Goal: Task Accomplishment & Management: Manage account settings

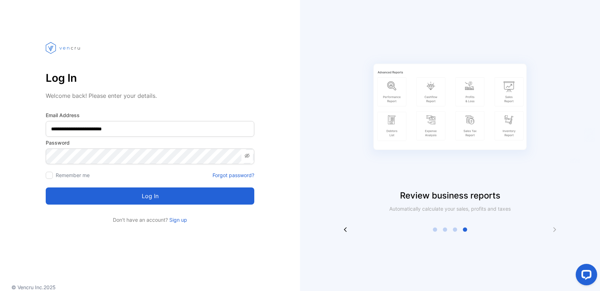
click at [169, 193] on button "Log in" at bounding box center [150, 196] width 209 height 17
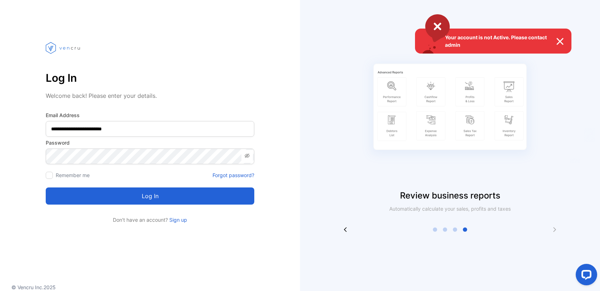
click at [561, 41] on img at bounding box center [564, 41] width 16 height 9
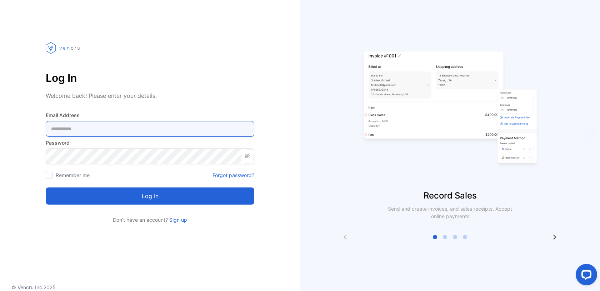
click at [118, 129] on Address-inputemail "email" at bounding box center [150, 129] width 209 height 16
type Address-inputemail "**********"
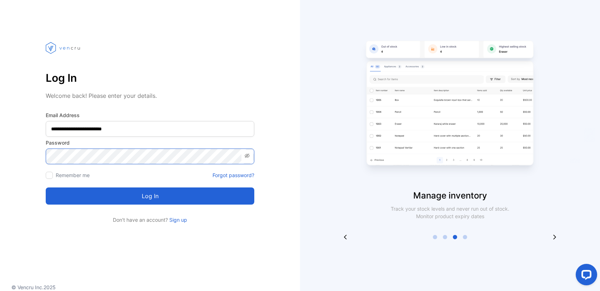
click at [46, 188] on button "Log in" at bounding box center [150, 196] width 209 height 17
click at [583, 279] on div "Open LiveChat chat widget" at bounding box center [587, 274] width 12 height 12
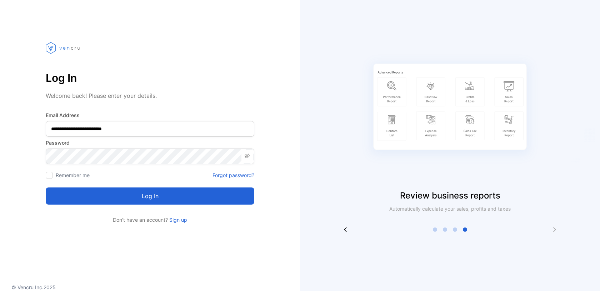
click at [330, 169] on div "Review business reports Automatically calculate your sales, profits and taxes" at bounding box center [450, 131] width 300 height 204
click at [173, 218] on link "Sign up" at bounding box center [177, 220] width 19 height 6
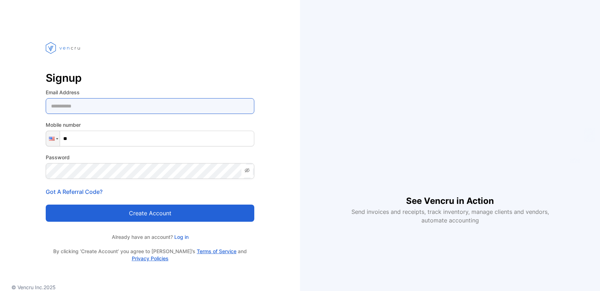
click at [111, 111] on Address-inputemail "email" at bounding box center [150, 106] width 209 height 16
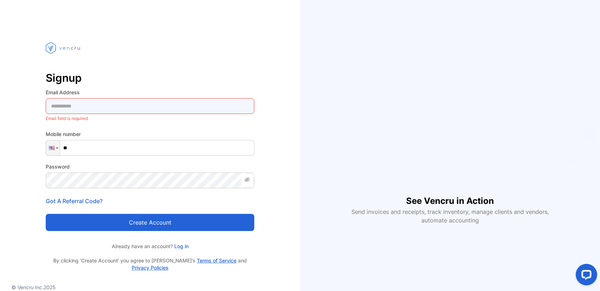
click at [77, 109] on Address-inputemail "email" at bounding box center [150, 106] width 209 height 16
type Address-inputemail "**********"
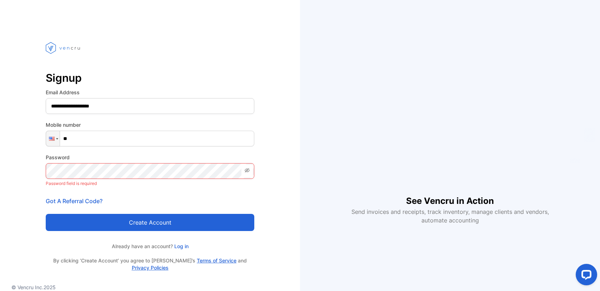
click at [91, 138] on input "**" at bounding box center [150, 139] width 209 height 16
type input "**********"
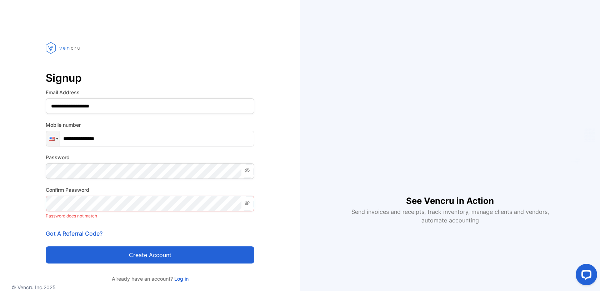
click at [257, 160] on div "**********" at bounding box center [150, 166] width 300 height 275
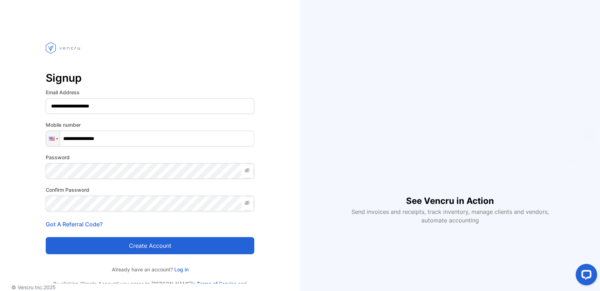
click at [286, 171] on div "**********" at bounding box center [150, 162] width 300 height 266
click at [152, 242] on button "Create account" at bounding box center [150, 245] width 209 height 17
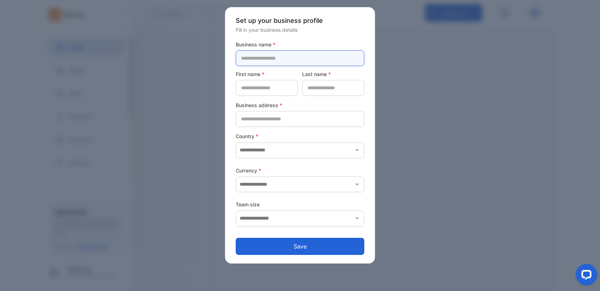
click at [272, 59] on name-inputcompanyname "text" at bounding box center [300, 58] width 129 height 16
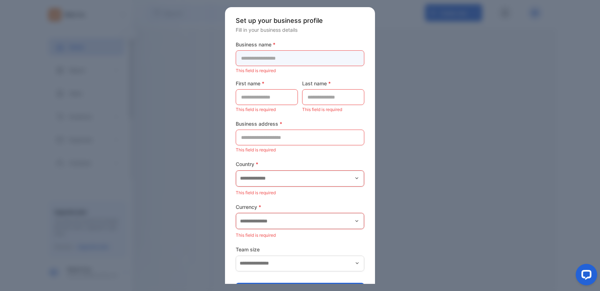
click at [251, 60] on name-inputcompanyname "text" at bounding box center [300, 58] width 129 height 16
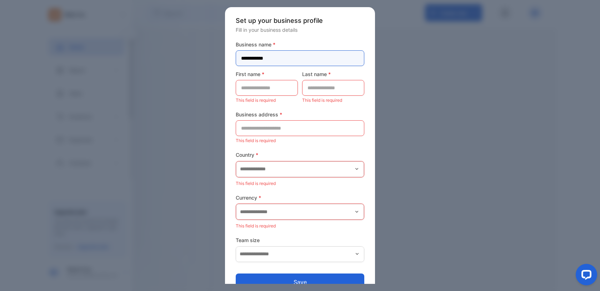
type name-inputcompanyname "**********"
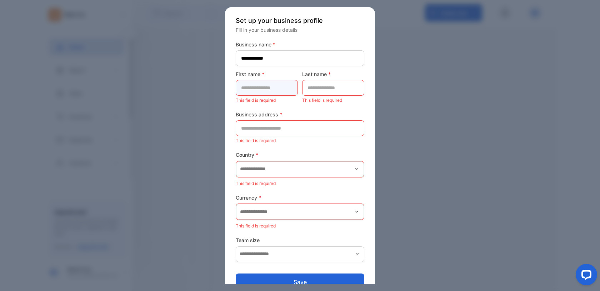
click at [252, 87] on name-inputfirstname "text" at bounding box center [267, 88] width 62 height 16
type name-inputfirstname "*****"
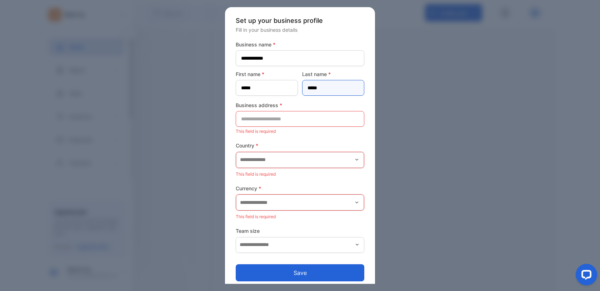
type name-inputlastname "*****"
click at [245, 122] on address-inputaddress "text" at bounding box center [300, 119] width 129 height 16
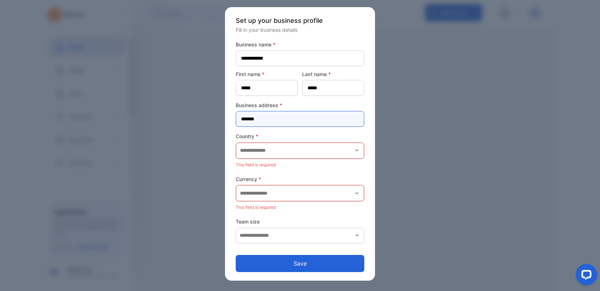
type address-inputaddress "**********"
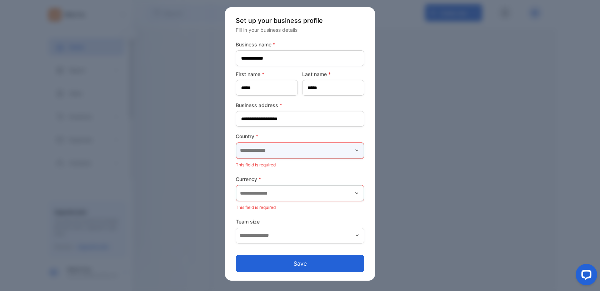
click at [292, 150] on input "text" at bounding box center [300, 151] width 128 height 16
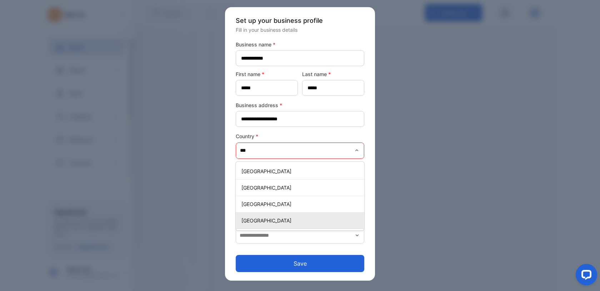
click at [276, 217] on p "[GEOGRAPHIC_DATA]" at bounding box center [301, 221] width 120 height 8
type input "**********"
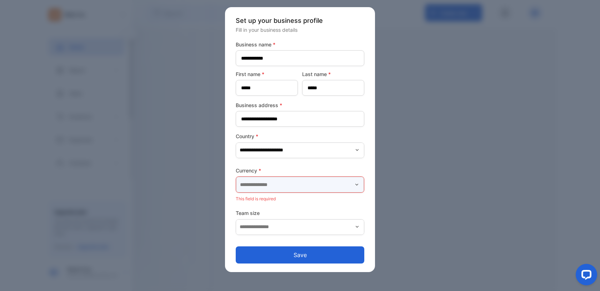
click at [280, 187] on input "text" at bounding box center [300, 185] width 128 height 16
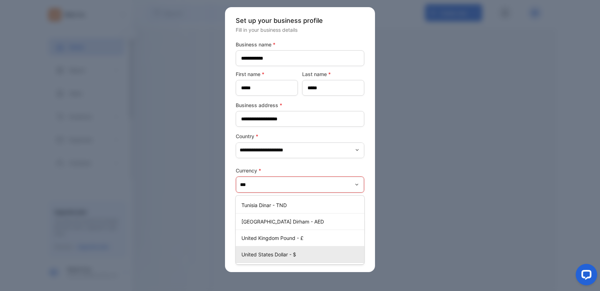
click at [270, 255] on p "United States Dollar - $" at bounding box center [301, 255] width 120 height 8
type input "**********"
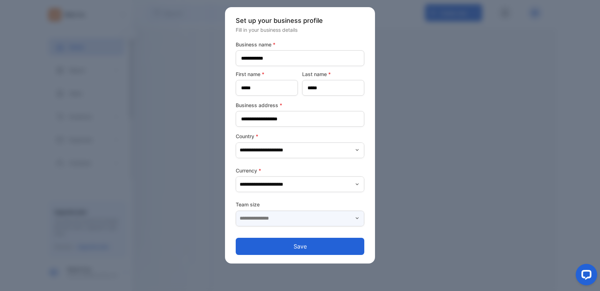
click at [273, 215] on input "text" at bounding box center [300, 219] width 129 height 16
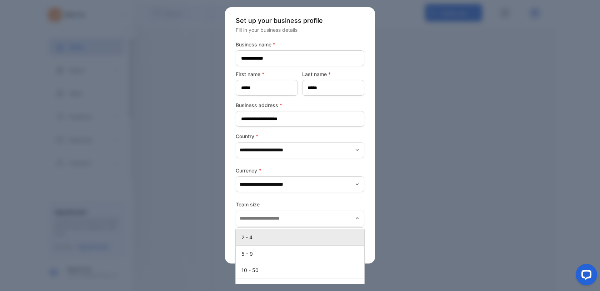
click at [258, 239] on p "2 - 4" at bounding box center [301, 238] width 120 height 8
type input "*****"
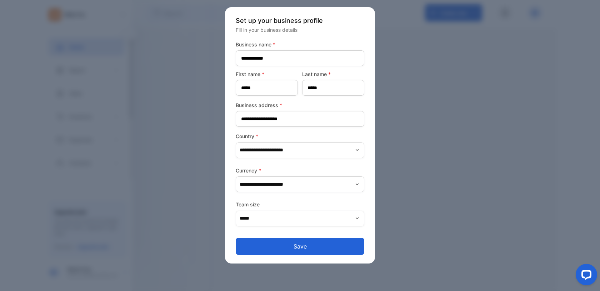
click at [294, 245] on button "Save" at bounding box center [300, 246] width 129 height 17
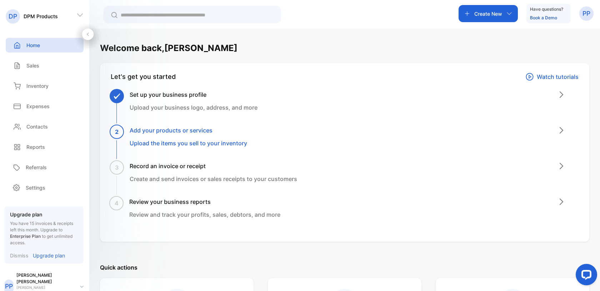
click at [21, 257] on p "Dismiss" at bounding box center [19, 256] width 19 height 8
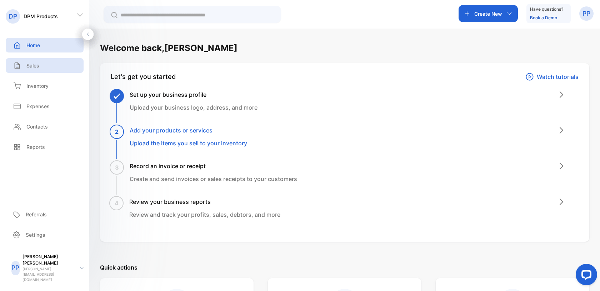
click at [36, 65] on p "Sales" at bounding box center [32, 66] width 13 height 8
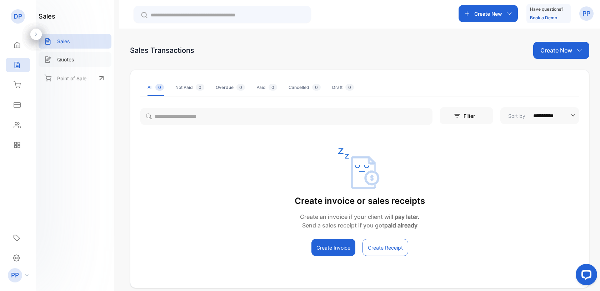
click at [64, 58] on p "Quotes" at bounding box center [65, 60] width 17 height 8
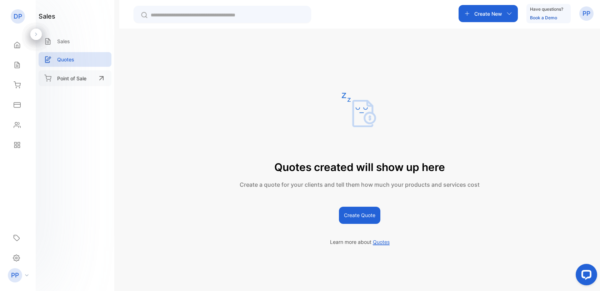
click at [65, 74] on div "Point of Sale" at bounding box center [75, 78] width 73 height 16
click at [56, 45] on div "Sales" at bounding box center [75, 41] width 73 height 15
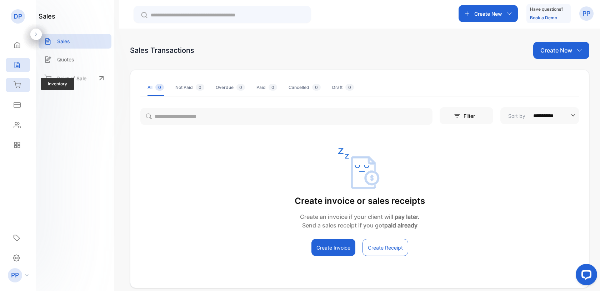
click at [18, 84] on icon at bounding box center [17, 84] width 7 height 7
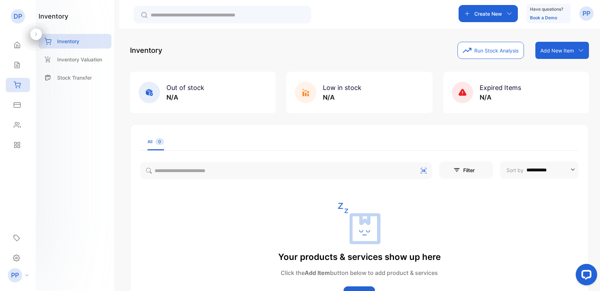
click at [86, 129] on div "inventory Inventory Inventory Valuation Stock Transfer" at bounding box center [75, 145] width 79 height 291
click at [73, 65] on div "Inventory Valuation" at bounding box center [75, 59] width 73 height 15
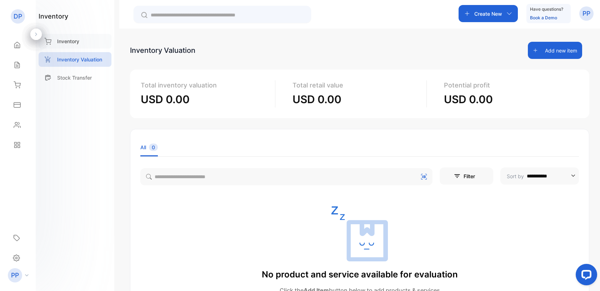
click at [68, 38] on p "Inventory" at bounding box center [68, 42] width 22 height 8
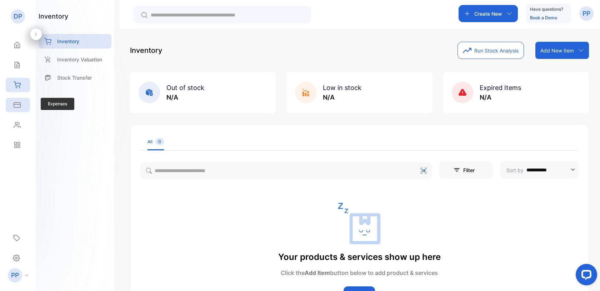
click at [20, 104] on icon at bounding box center [17, 105] width 6 height 5
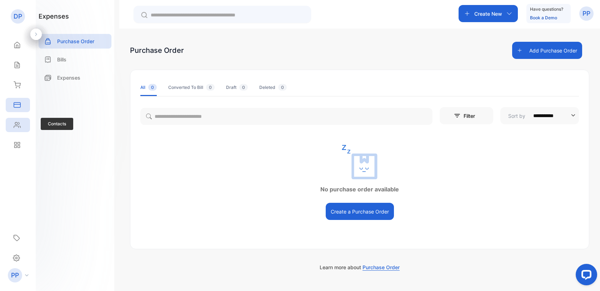
click at [19, 123] on icon at bounding box center [17, 124] width 7 height 7
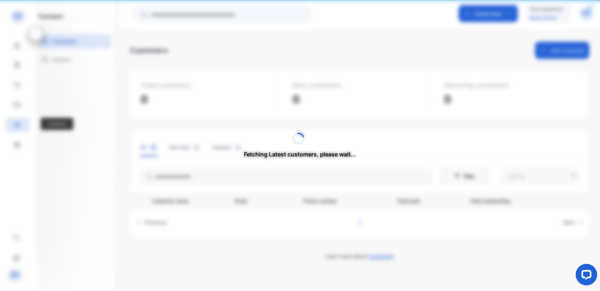
type input "**********"
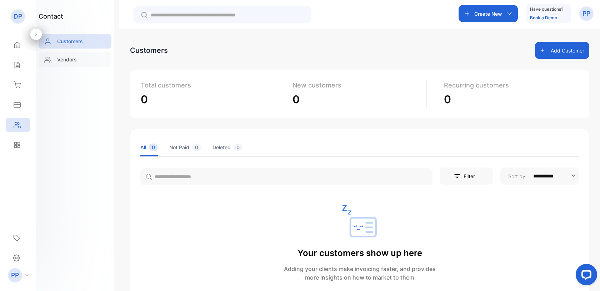
click at [71, 60] on p "Vendors" at bounding box center [67, 60] width 20 height 8
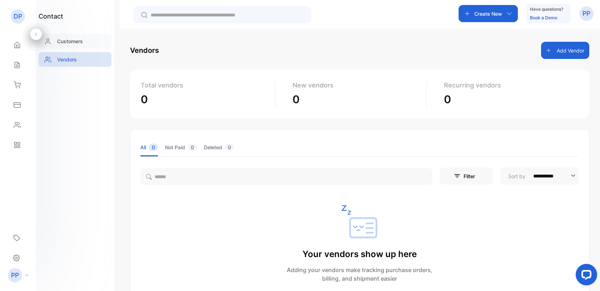
click at [74, 39] on p "Customers" at bounding box center [70, 42] width 26 height 8
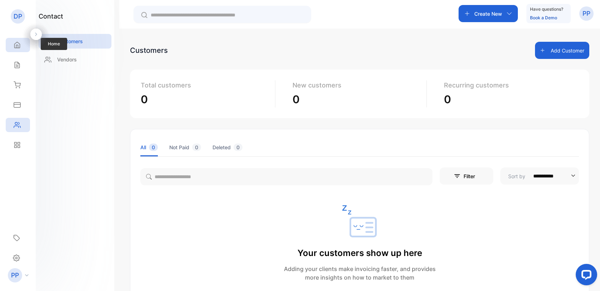
click at [21, 51] on div "Home" at bounding box center [18, 45] width 24 height 14
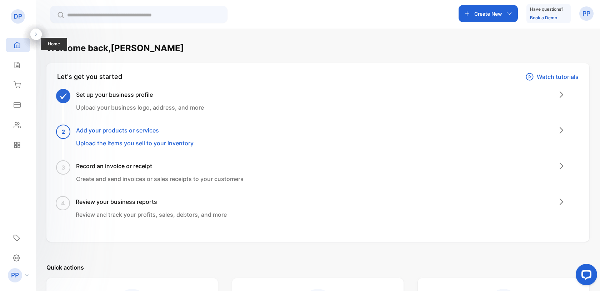
click at [19, 49] on div "Home" at bounding box center [18, 45] width 24 height 14
click at [35, 34] on icon at bounding box center [36, 34] width 5 height 5
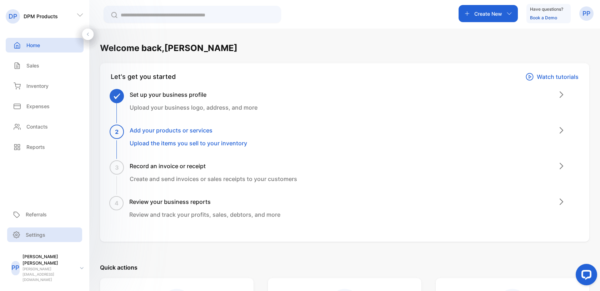
click at [37, 239] on p "Settings" at bounding box center [36, 235] width 20 height 8
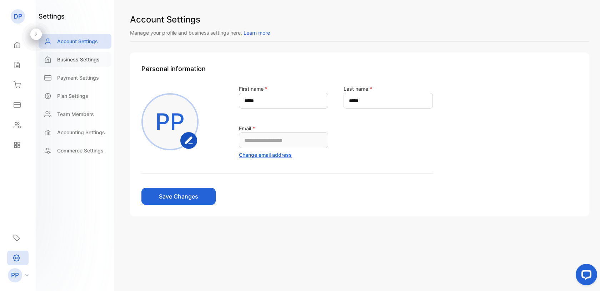
click at [69, 58] on p "Business Settings" at bounding box center [78, 60] width 43 height 8
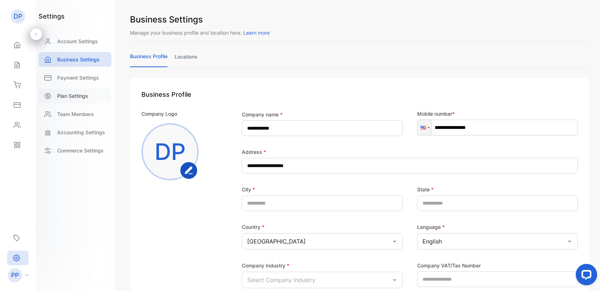
click at [75, 94] on p "Plan Settings" at bounding box center [72, 96] width 31 height 8
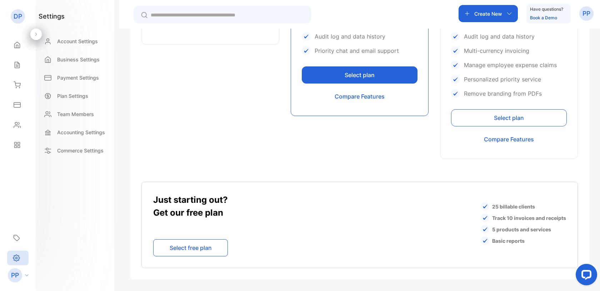
scroll to position [401, 0]
click at [185, 243] on button "Select free plan" at bounding box center [190, 247] width 75 height 17
click at [38, 32] on icon at bounding box center [36, 34] width 5 height 5
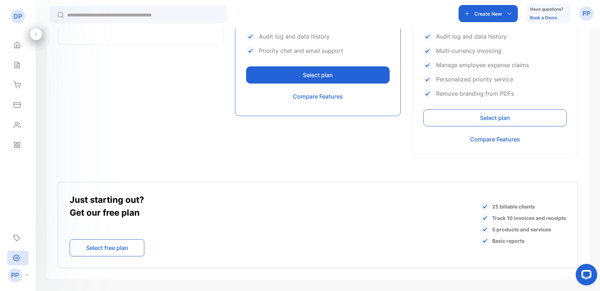
click at [35, 38] on div at bounding box center [35, 34] width 11 height 11
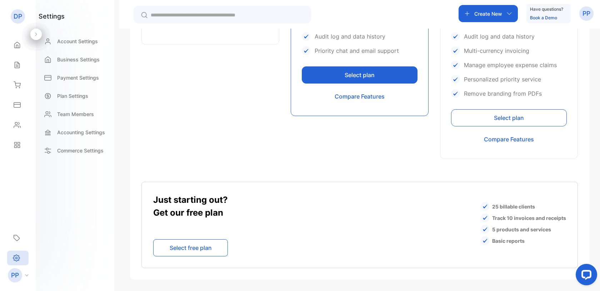
scroll to position [401, 0]
click at [20, 46] on icon at bounding box center [17, 44] width 7 height 7
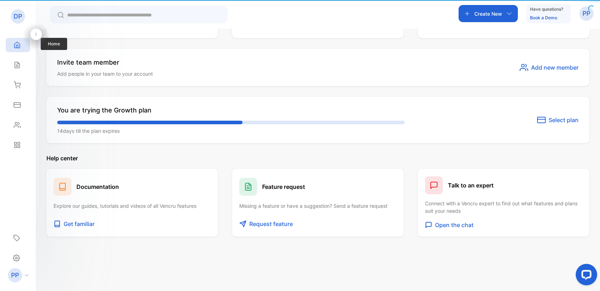
scroll to position [381, 0]
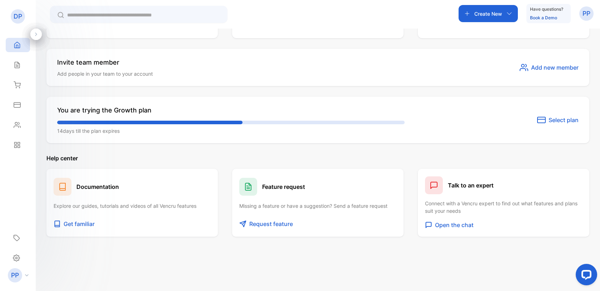
click at [14, 30] on div "DP DPM Products Home Home Sales Sales Inventory Inventory Expenses Expenses Con…" at bounding box center [18, 82] width 36 height 146
click at [33, 32] on div at bounding box center [35, 34] width 11 height 11
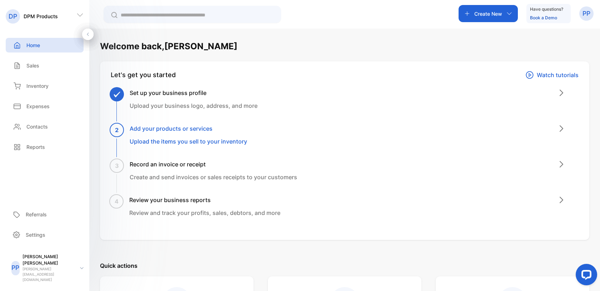
scroll to position [0, 0]
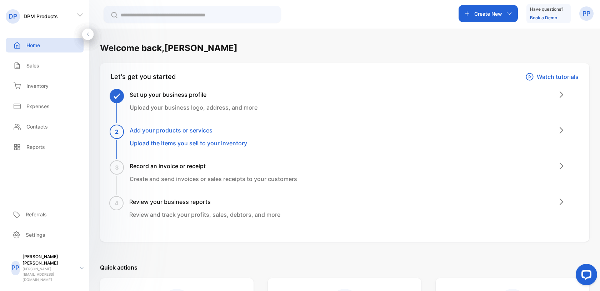
click at [507, 14] on icon "button" at bounding box center [510, 14] width 6 height 6
click at [309, 46] on div "Welcome back, Parth" at bounding box center [344, 48] width 489 height 13
click at [586, 14] on p "PP" at bounding box center [587, 13] width 8 height 9
click at [35, 239] on p "Settings" at bounding box center [36, 235] width 20 height 8
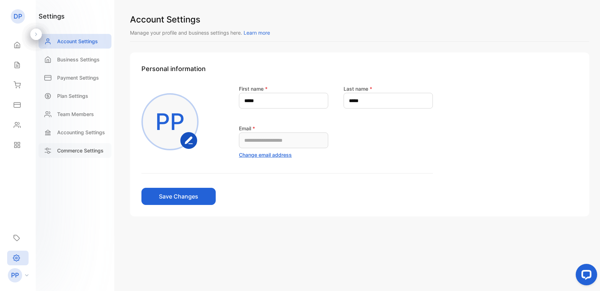
click at [76, 149] on p "Commerce Settings" at bounding box center [80, 151] width 46 height 8
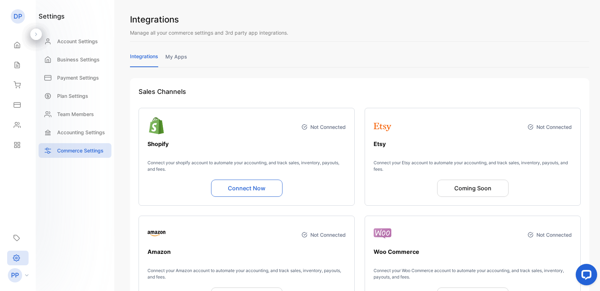
click at [179, 58] on link "my apps" at bounding box center [176, 60] width 22 height 14
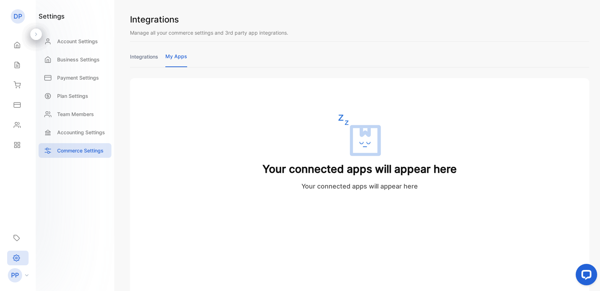
click at [363, 180] on div "Your connected apps will appear here Your connected apps will appear here" at bounding box center [360, 152] width 194 height 77
click at [358, 138] on img at bounding box center [359, 135] width 43 height 43
click at [139, 56] on link "integrations" at bounding box center [144, 60] width 28 height 14
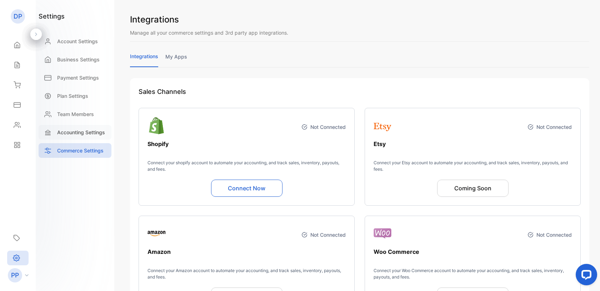
click at [70, 129] on p "Accounting Settings" at bounding box center [81, 133] width 48 height 8
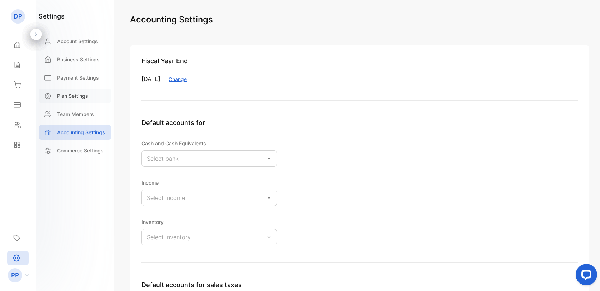
click at [75, 98] on p "Plan Settings" at bounding box center [72, 96] width 31 height 8
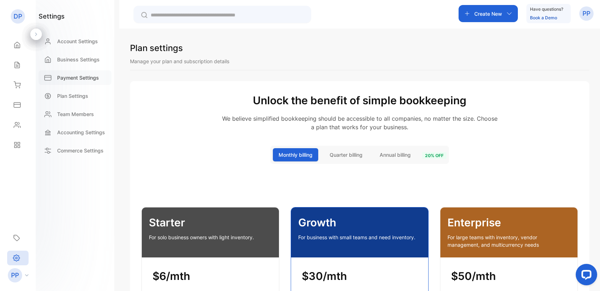
click at [74, 83] on div "Payment Settings" at bounding box center [75, 77] width 73 height 15
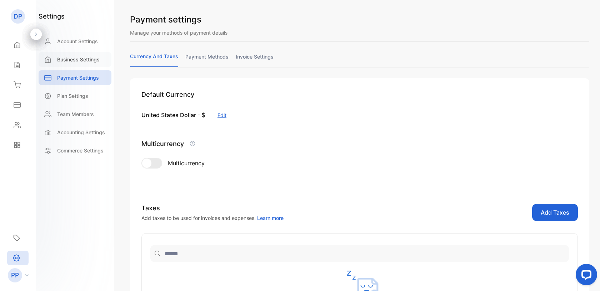
click at [77, 62] on p "Business Settings" at bounding box center [78, 60] width 43 height 8
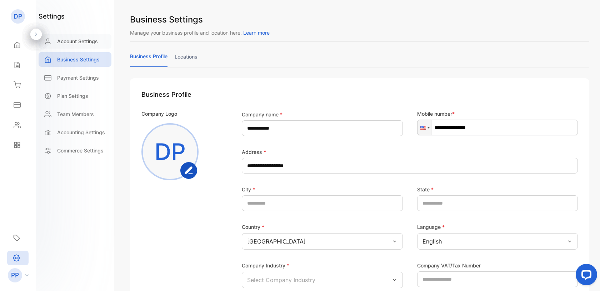
click at [68, 45] on div "Account Settings" at bounding box center [75, 41] width 73 height 15
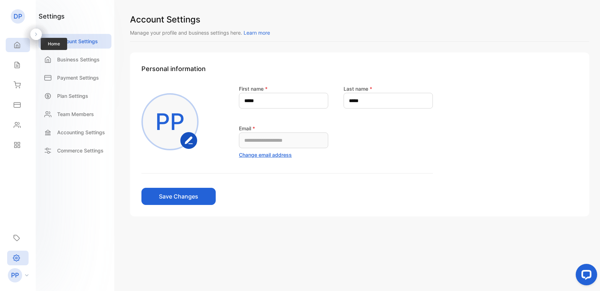
click at [10, 43] on div "Home" at bounding box center [18, 45] width 24 height 14
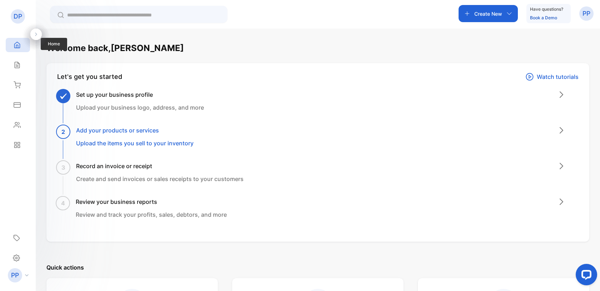
click at [10, 43] on div "Home" at bounding box center [18, 45] width 24 height 14
click at [17, 68] on icon at bounding box center [17, 64] width 7 height 7
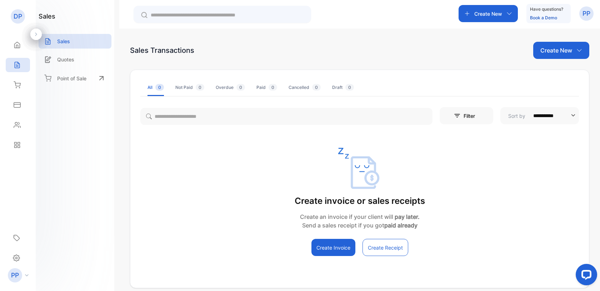
click at [365, 32] on div "**********" at bounding box center [359, 174] width 481 height 291
click at [18, 87] on icon at bounding box center [17, 84] width 7 height 7
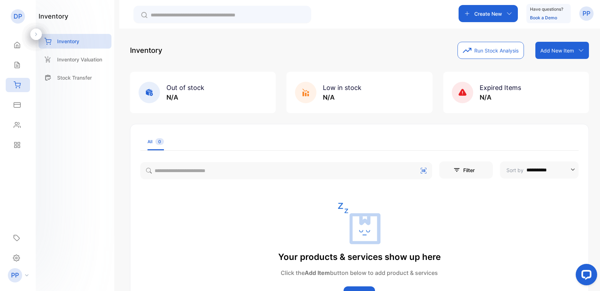
click at [79, 119] on div "inventory Inventory Inventory Valuation Stock Transfer" at bounding box center [75, 145] width 79 height 291
click at [20, 108] on icon at bounding box center [17, 104] width 7 height 7
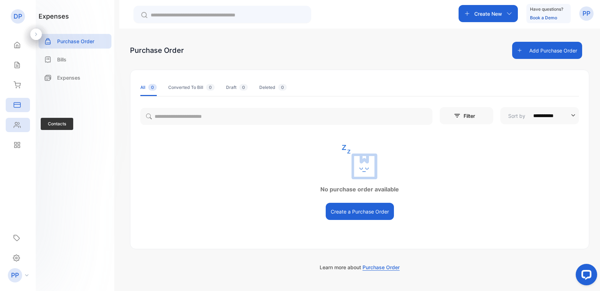
click at [20, 121] on icon at bounding box center [17, 124] width 7 height 7
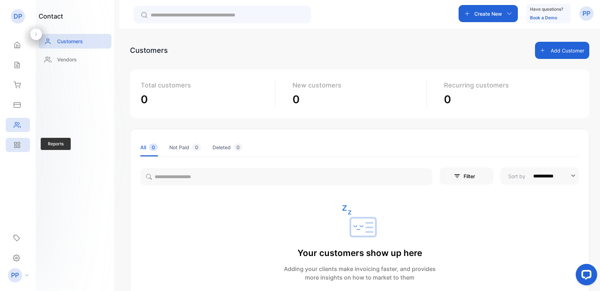
click at [18, 143] on icon at bounding box center [17, 144] width 7 height 7
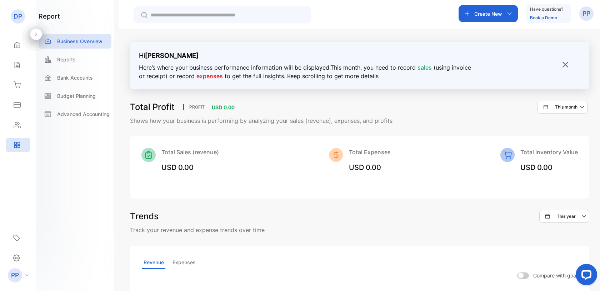
click at [562, 64] on img at bounding box center [565, 64] width 7 height 7
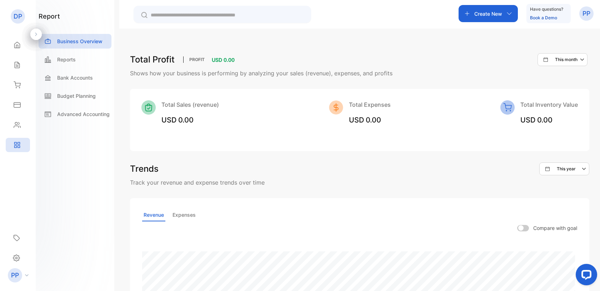
click at [85, 169] on div "report Business Overview Reports Bank Accounts Budget Planning Advanced Account…" at bounding box center [75, 145] width 79 height 291
click at [19, 255] on icon at bounding box center [16, 258] width 7 height 8
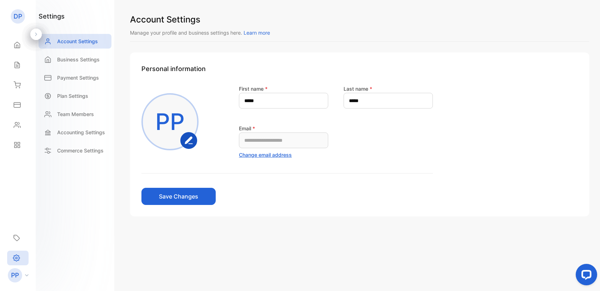
click at [65, 210] on div "settings Account Settings Business Settings Payment Settings Plan Settings Team…" at bounding box center [75, 145] width 79 height 291
click at [16, 46] on icon at bounding box center [17, 45] width 5 height 6
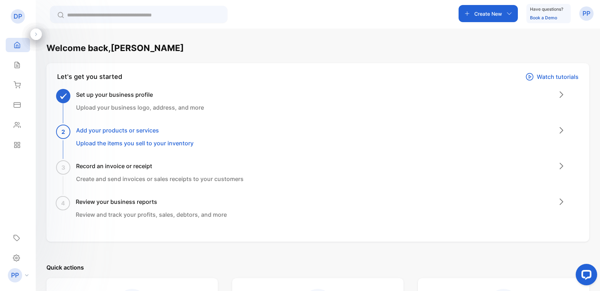
click at [235, 46] on div "Welcome back, Parth" at bounding box center [317, 48] width 543 height 13
click at [36, 35] on icon at bounding box center [36, 34] width 5 height 5
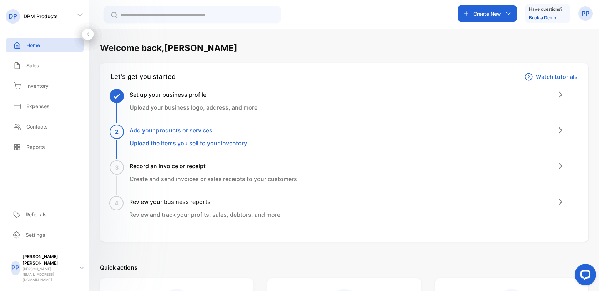
click at [208, 48] on div "Welcome back, Parth" at bounding box center [344, 48] width 489 height 13
click at [581, 272] on div "Open LiveChat chat widget" at bounding box center [586, 274] width 12 height 12
click at [370, 15] on div "Create New Have questions? Book a Demo PP" at bounding box center [344, 14] width 510 height 29
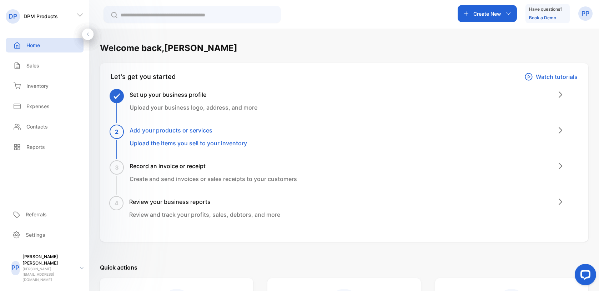
click at [81, 18] on icon at bounding box center [79, 14] width 7 height 7
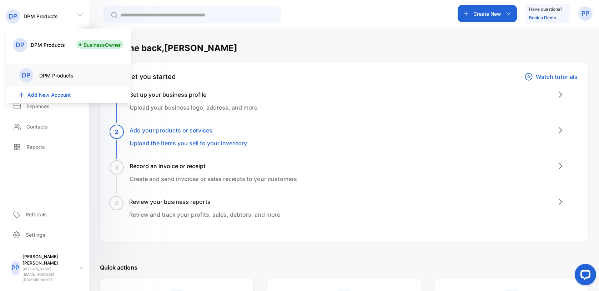
click at [81, 18] on icon at bounding box center [79, 14] width 7 height 7
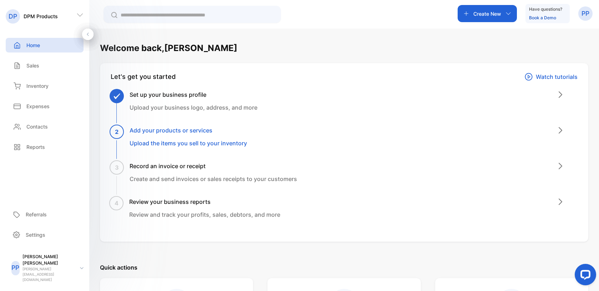
click at [588, 13] on p "PP" at bounding box center [586, 13] width 8 height 9
click at [576, 42] on div "View profile" at bounding box center [560, 36] width 66 height 14
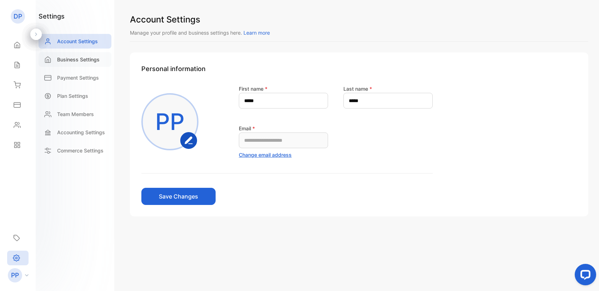
click at [72, 61] on p "Business Settings" at bounding box center [78, 60] width 43 height 8
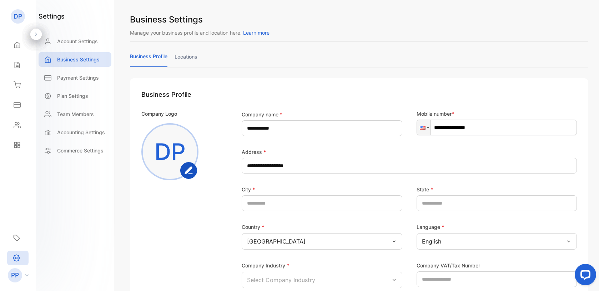
click at [195, 58] on link "locations" at bounding box center [186, 60] width 23 height 14
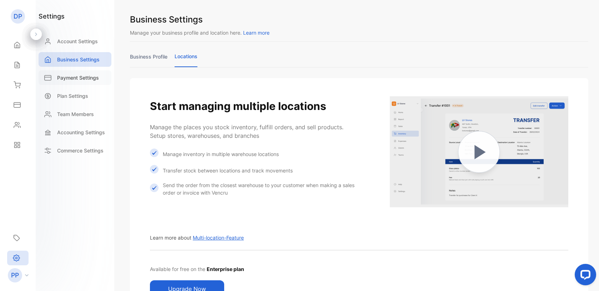
click at [82, 77] on p "Payment Settings" at bounding box center [78, 78] width 42 height 8
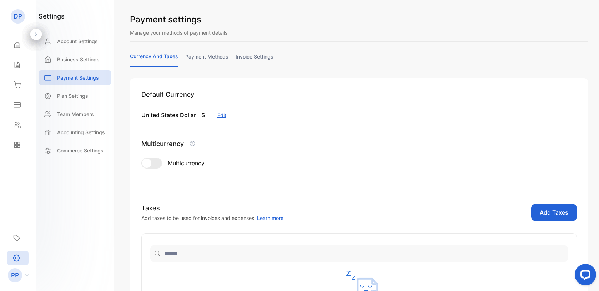
click at [215, 59] on link "payment methods" at bounding box center [206, 60] width 43 height 14
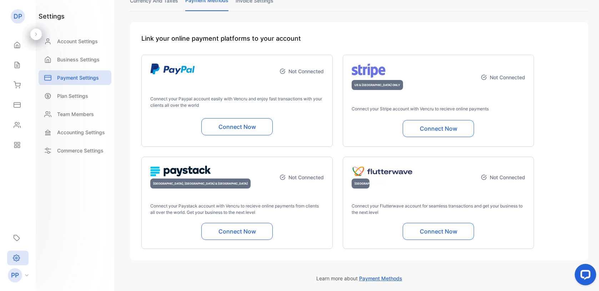
scroll to position [87, 0]
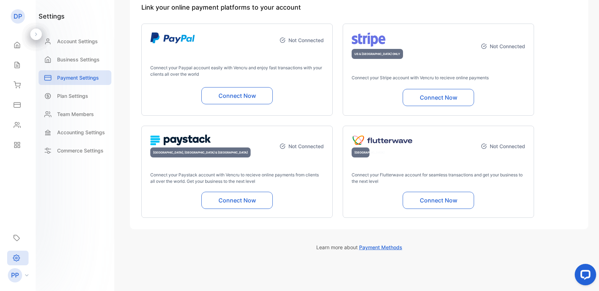
click at [545, 102] on div "Link your online payment platforms to your account Not Connected Connect your P…" at bounding box center [359, 110] width 459 height 238
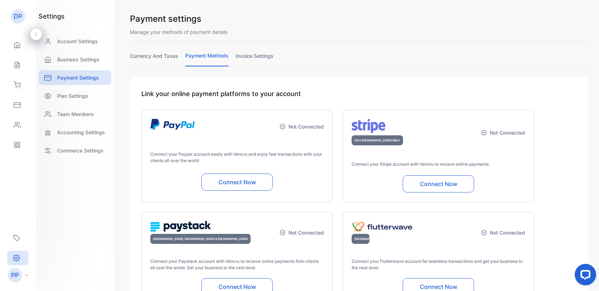
scroll to position [0, 0]
click at [176, 59] on link "currency and taxes" at bounding box center [154, 60] width 48 height 14
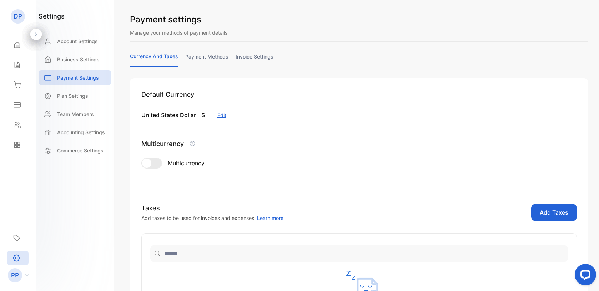
click at [253, 58] on link "invoice settings" at bounding box center [255, 60] width 38 height 14
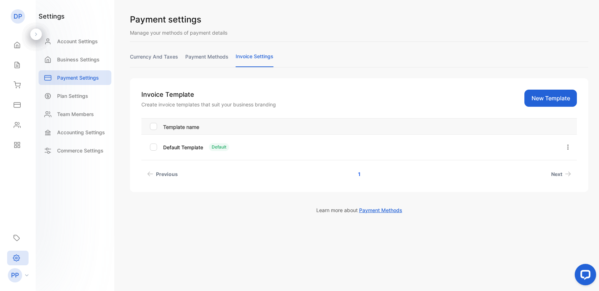
click at [192, 148] on p "Default Template" at bounding box center [183, 148] width 40 height 8
click at [220, 146] on div "Default" at bounding box center [219, 147] width 20 height 8
click at [569, 146] on icon "button" at bounding box center [568, 147] width 6 height 6
click at [544, 171] on span "Edit" at bounding box center [542, 167] width 11 height 9
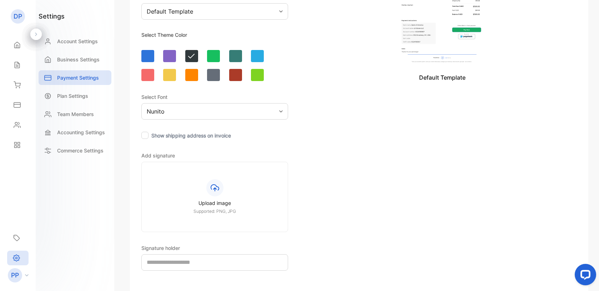
scroll to position [215, 0]
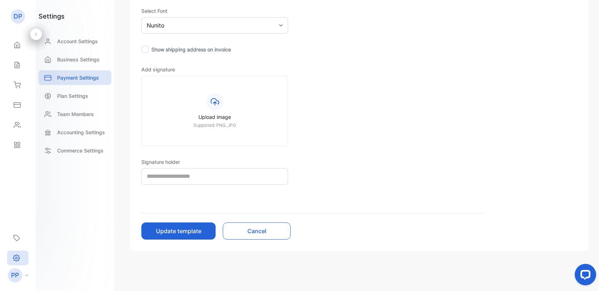
click at [259, 229] on button "Cancel" at bounding box center [257, 231] width 68 height 17
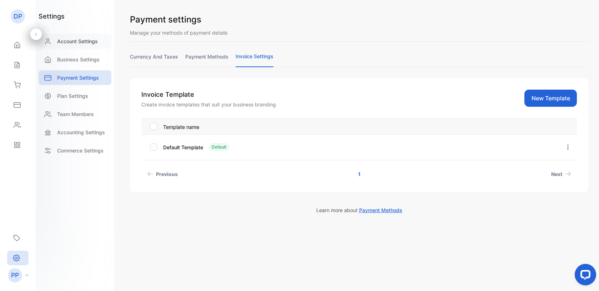
click at [81, 45] on p "Account Settings" at bounding box center [77, 42] width 41 height 8
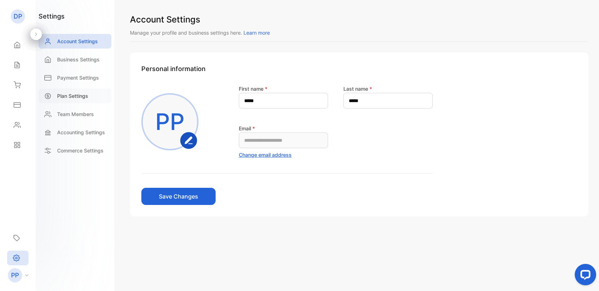
click at [74, 95] on p "Plan Settings" at bounding box center [72, 96] width 31 height 8
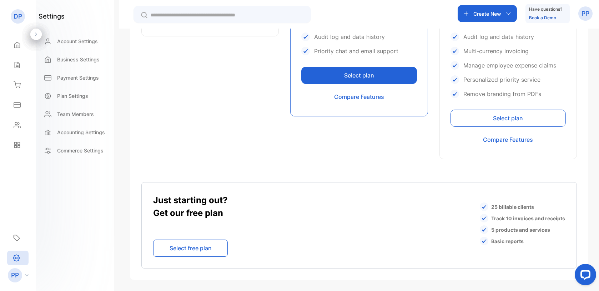
scroll to position [401, 0]
click at [29, 278] on div "PP" at bounding box center [19, 275] width 31 height 14
click at [116, 213] on div "settings Account Settings Business Settings Payment Settings Plan Settings Team…" at bounding box center [299, 167] width 599 height 334
click at [193, 246] on button "Select free plan" at bounding box center [190, 247] width 75 height 17
click at [185, 253] on button "Select free plan" at bounding box center [190, 247] width 75 height 17
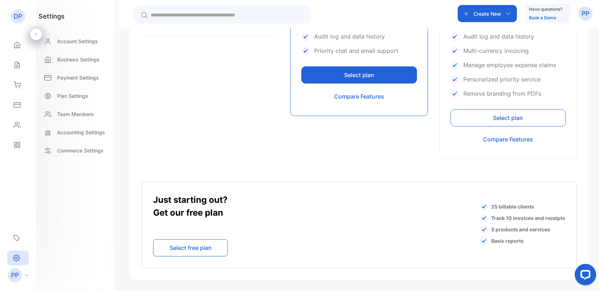
click at [185, 253] on button "Select free plan" at bounding box center [190, 247] width 75 height 17
click at [198, 243] on button "Select free plan" at bounding box center [190, 247] width 75 height 17
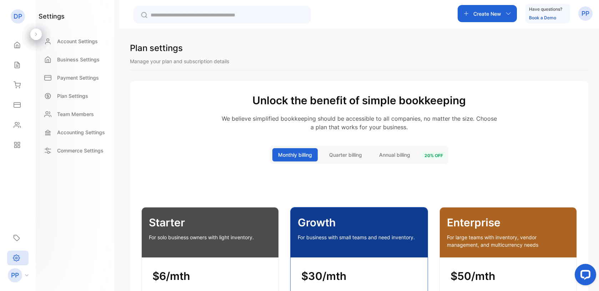
click at [310, 55] on div "Plan settings" at bounding box center [359, 50] width 459 height 16
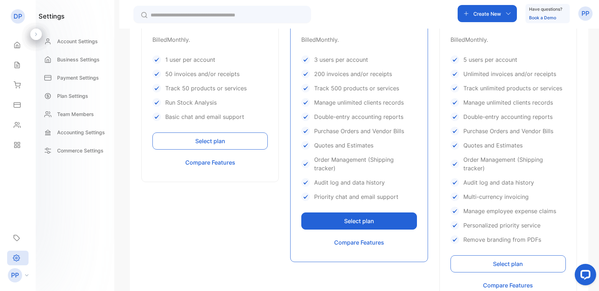
scroll to position [401, 0]
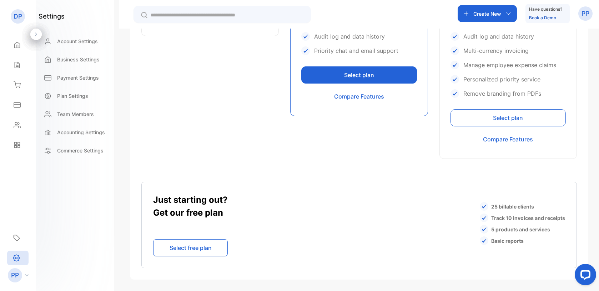
click at [198, 248] on button "Select free plan" at bounding box center [190, 247] width 75 height 17
click at [199, 249] on button "Select free plan" at bounding box center [190, 247] width 75 height 17
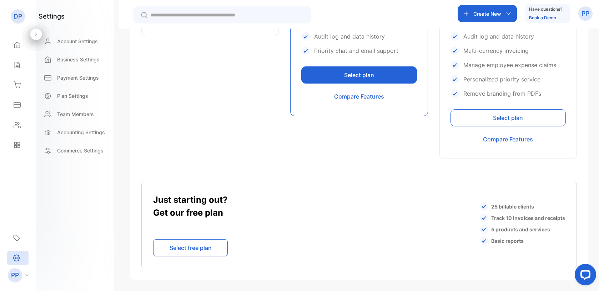
click at [199, 249] on button "Select free plan" at bounding box center [190, 247] width 75 height 17
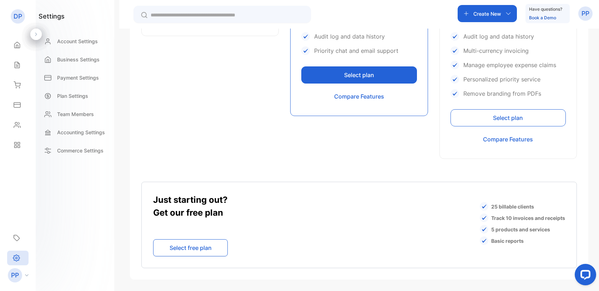
click at [284, 226] on div "Just starting out? Get our free plan Select free plan 25 billable clients Track…" at bounding box center [359, 225] width 436 height 86
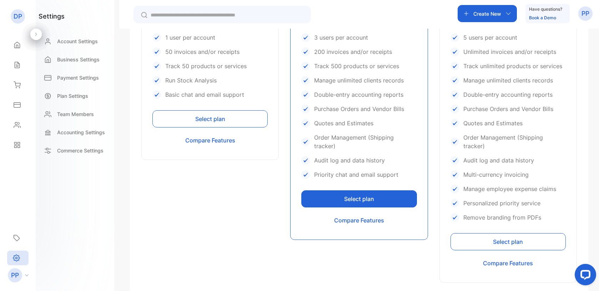
scroll to position [236, 0]
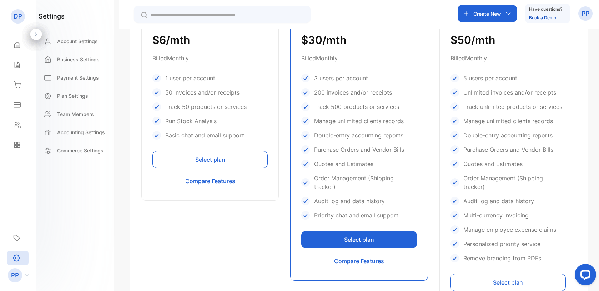
click at [354, 243] on button "Select plan" at bounding box center [359, 239] width 115 height 17
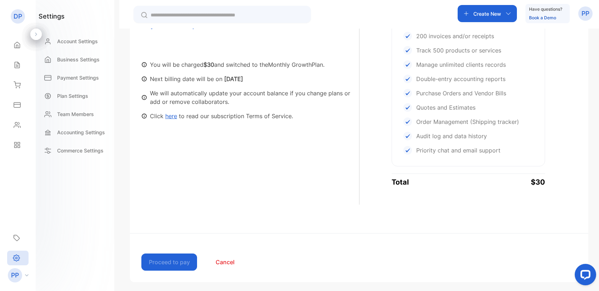
click at [228, 264] on button "Cancel" at bounding box center [225, 262] width 56 height 17
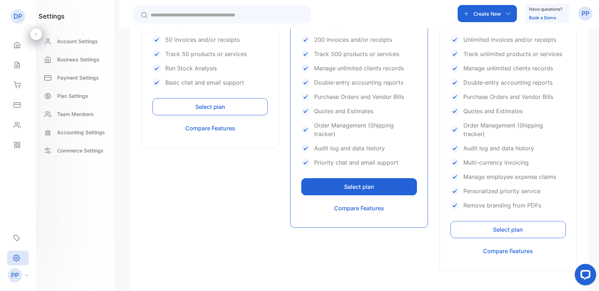
scroll to position [312, 0]
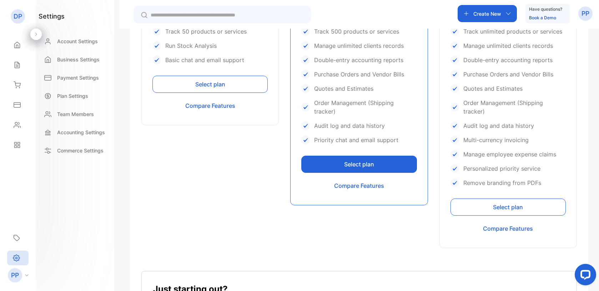
click at [511, 206] on button "Select plan" at bounding box center [508, 207] width 115 height 17
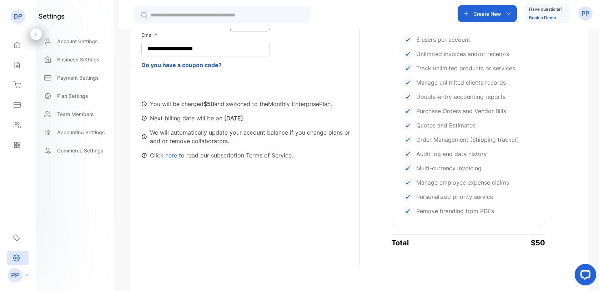
scroll to position [282, 0]
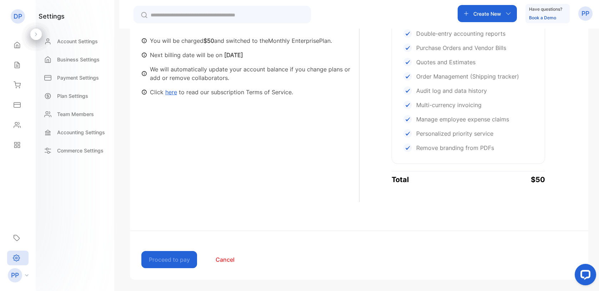
click at [229, 266] on button "Cancel" at bounding box center [225, 259] width 56 height 17
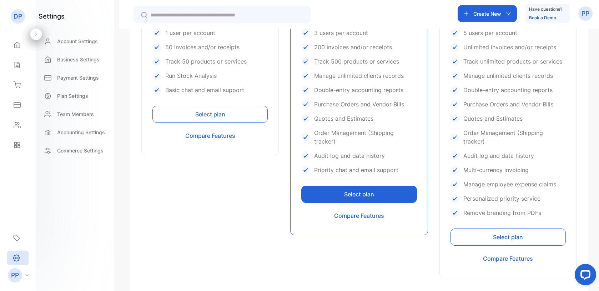
click at [244, 222] on div "Starter For solo business owners with light inventory. $6/mth Billed Monthly . …" at bounding box center [210, 102] width 138 height 353
click at [181, 218] on div "Starter For solo business owners with light inventory. $6/mth Billed Monthly . …" at bounding box center [210, 102] width 138 height 353
click at [285, 51] on div "Starter For solo business owners with light inventory. $6/mth Billed Monthly . …" at bounding box center [359, 102] width 436 height 353
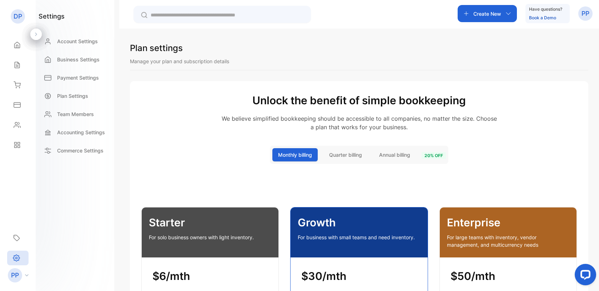
click at [181, 123] on p "We believe simplified bookkeeping should be accessible to all companies, no mat…" at bounding box center [359, 122] width 436 height 17
click at [270, 68] on div "Plan settings Manage your plan and subscription details" at bounding box center [359, 56] width 459 height 29
click at [297, 51] on div "Plan settings" at bounding box center [359, 50] width 459 height 16
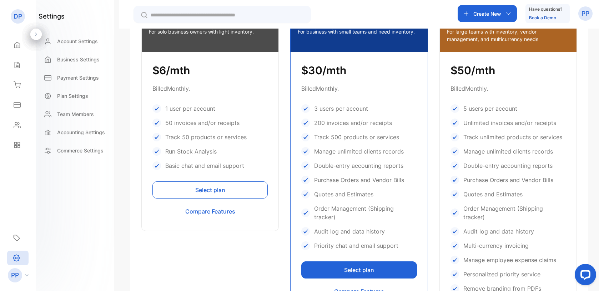
scroll to position [401, 0]
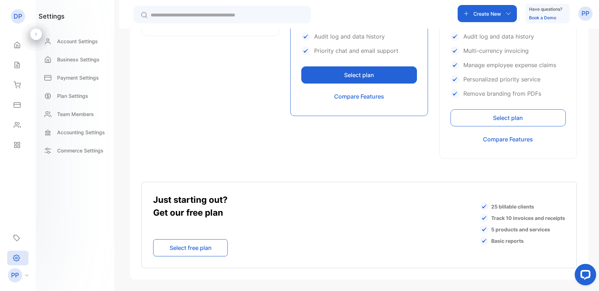
click at [123, 128] on div "Plan settings Manage your plan and subscription details Unlock the benefit of s…" at bounding box center [359, 174] width 480 height 291
click at [198, 247] on button "Select free plan" at bounding box center [190, 247] width 75 height 17
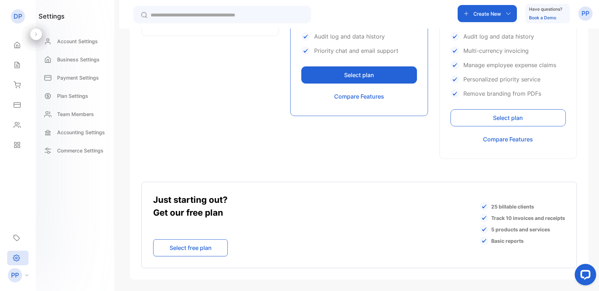
click at [198, 247] on button "Select free plan" at bounding box center [190, 247] width 75 height 17
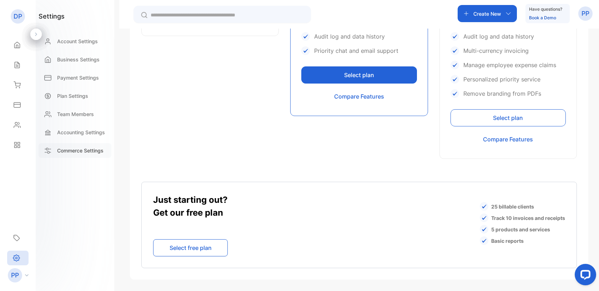
click at [93, 154] on p "Commerce Settings" at bounding box center [80, 151] width 46 height 8
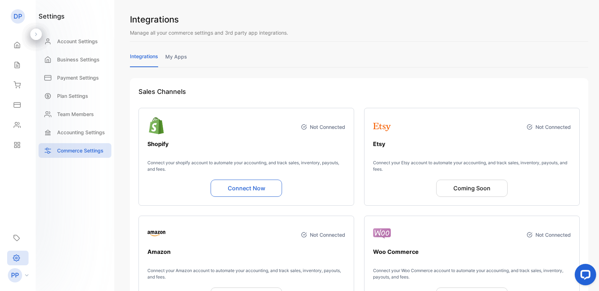
click at [183, 54] on link "my apps" at bounding box center [176, 60] width 22 height 14
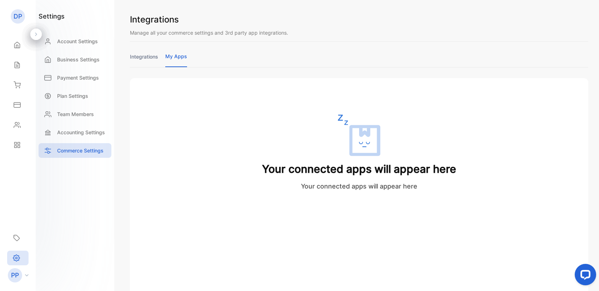
click at [134, 56] on link "integrations" at bounding box center [144, 60] width 28 height 14
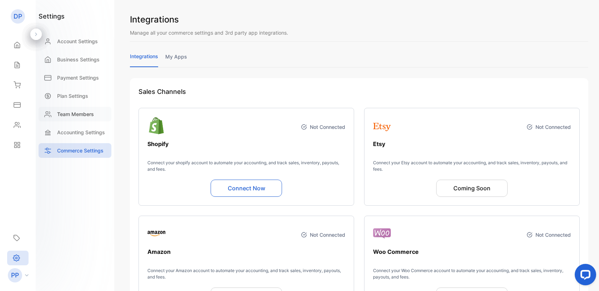
click at [75, 117] on p "Team Members" at bounding box center [75, 114] width 37 height 8
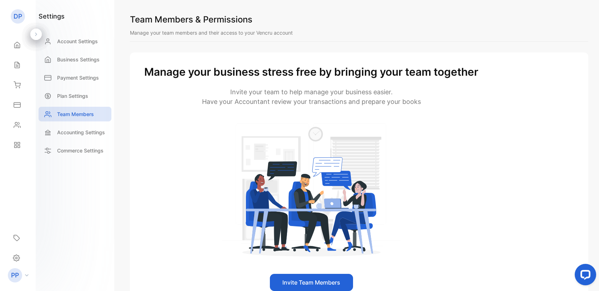
click at [126, 121] on div "Team Members & Permissions Manage your team members and their access to your Ve…" at bounding box center [359, 145] width 480 height 291
click at [15, 46] on icon at bounding box center [17, 45] width 5 height 6
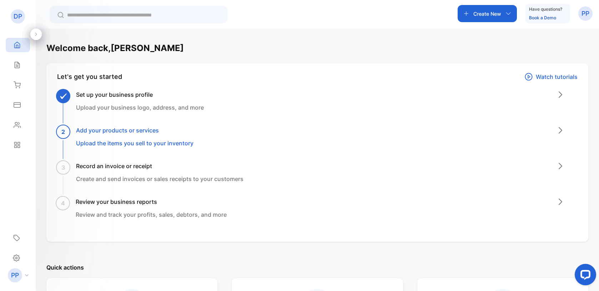
click at [340, 53] on div "Welcome back, Parth" at bounding box center [317, 48] width 542 height 13
click at [41, 250] on div "Welcome back, [PERSON_NAME] Let's get you started Watch tutorials Set up your b…" at bounding box center [318, 174] width 564 height 291
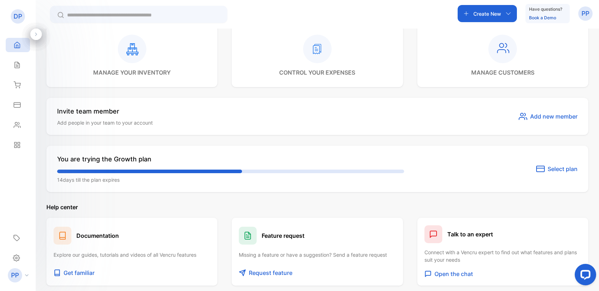
scroll to position [330, 0]
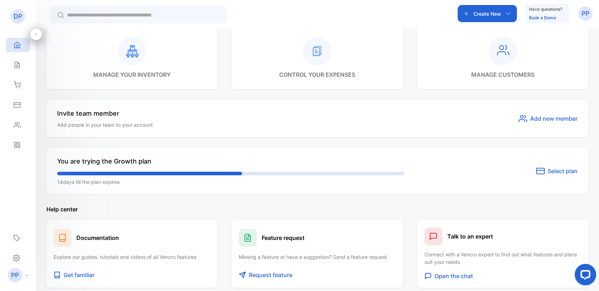
click at [548, 170] on span "Select plan" at bounding box center [563, 171] width 30 height 9
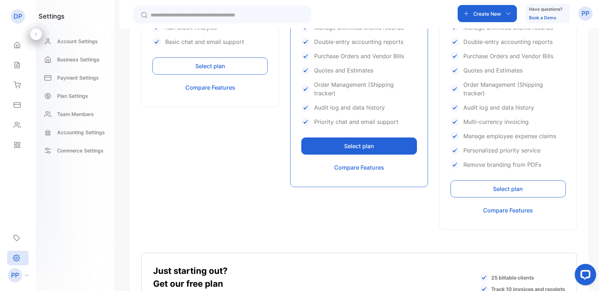
scroll to position [401, 0]
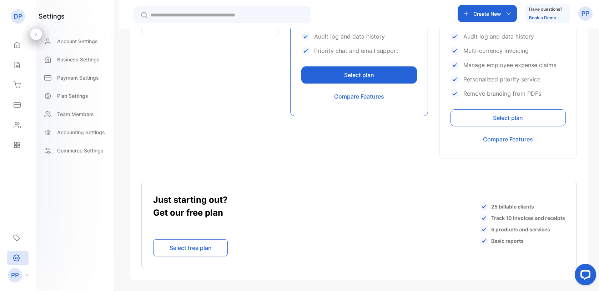
click at [207, 249] on button "Select free plan" at bounding box center [190, 247] width 75 height 17
click at [171, 249] on button "Select free plan" at bounding box center [190, 247] width 75 height 17
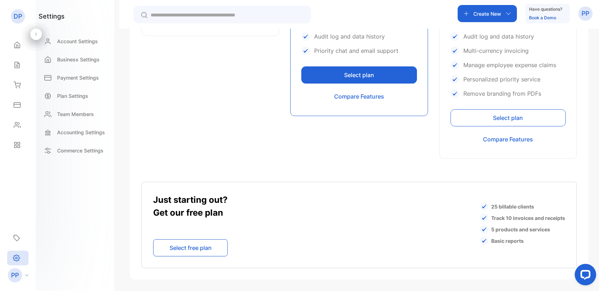
click at [172, 215] on p "Get our free plan" at bounding box center [190, 212] width 75 height 13
click at [169, 243] on button "Select free plan" at bounding box center [190, 247] width 75 height 17
click at [20, 45] on icon at bounding box center [17, 44] width 7 height 7
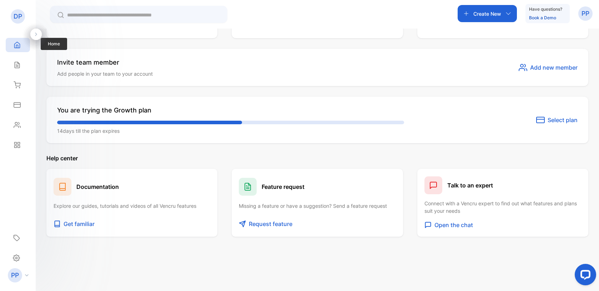
click at [20, 45] on icon at bounding box center [17, 44] width 7 height 7
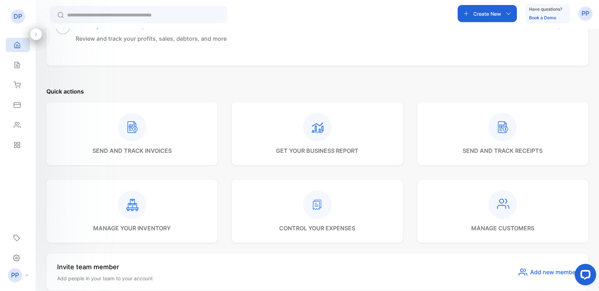
scroll to position [177, 0]
click at [143, 134] on rect at bounding box center [132, 126] width 29 height 29
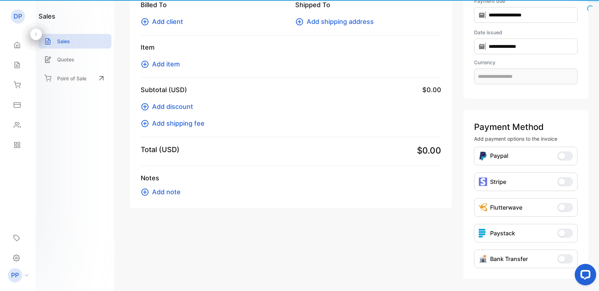
type input "**********"
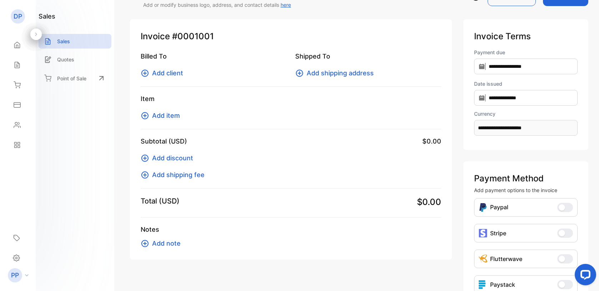
scroll to position [0, 0]
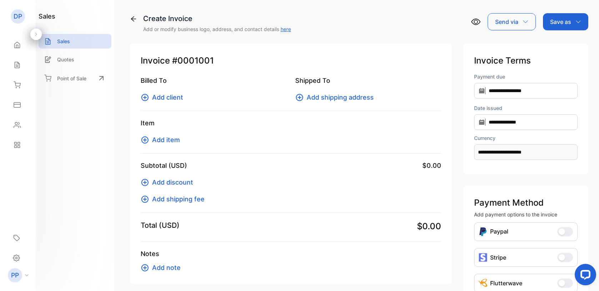
click at [520, 24] on div "Send via" at bounding box center [512, 21] width 48 height 17
click at [563, 24] on p "Save as" at bounding box center [561, 22] width 21 height 9
click at [425, 42] on div "**********" at bounding box center [359, 194] width 459 height 322
click at [18, 47] on icon at bounding box center [17, 44] width 7 height 7
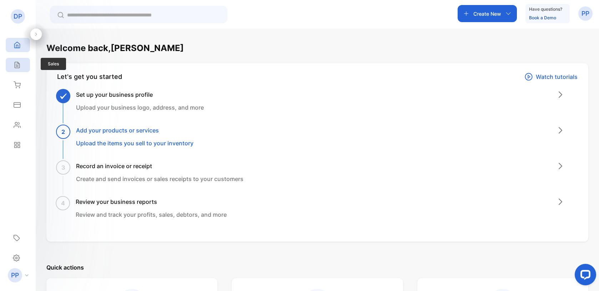
click at [17, 63] on icon at bounding box center [17, 64] width 7 height 7
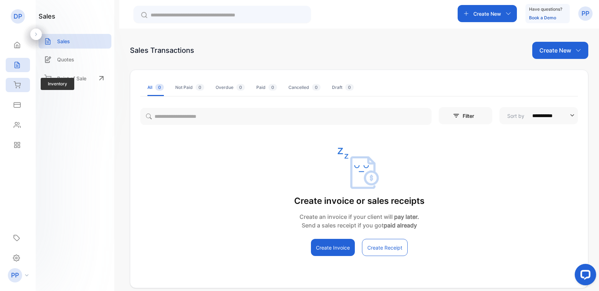
click at [19, 83] on icon at bounding box center [17, 85] width 6 height 6
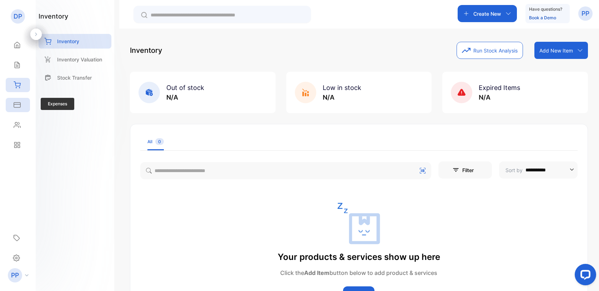
click at [19, 101] on icon at bounding box center [17, 104] width 7 height 7
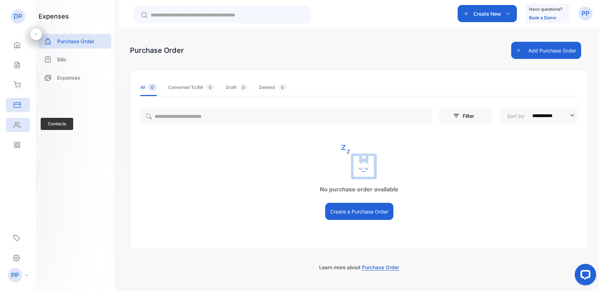
click at [17, 119] on div "Contacts" at bounding box center [18, 125] width 24 height 14
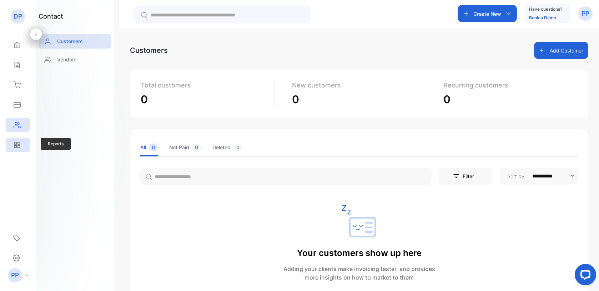
click at [17, 141] on div "Reports" at bounding box center [18, 145] width 24 height 14
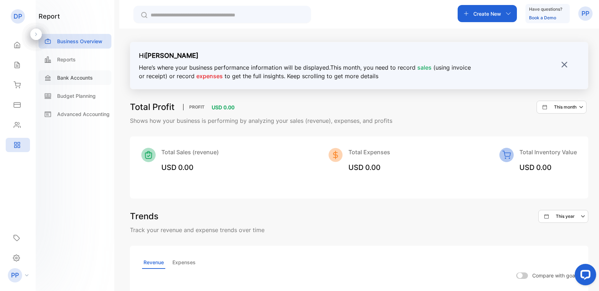
click at [79, 81] on p "Bank Accounts" at bounding box center [75, 78] width 36 height 8
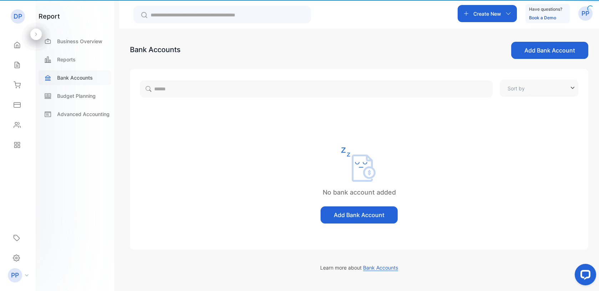
type input "**********"
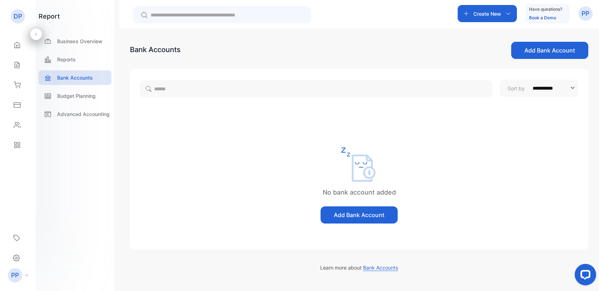
click at [346, 210] on button "Add Bank Account" at bounding box center [359, 214] width 77 height 17
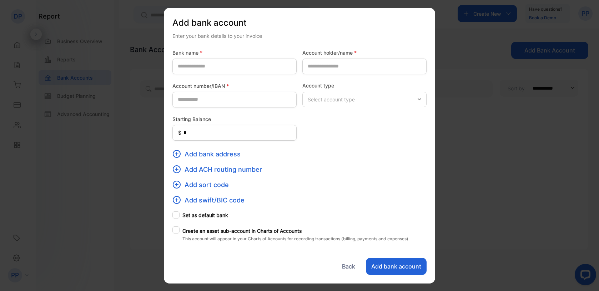
click at [331, 99] on p "Select account type" at bounding box center [331, 100] width 47 height 8
click at [333, 153] on div "Add bank address" at bounding box center [300, 154] width 254 height 10
click at [350, 266] on button "Back" at bounding box center [348, 266] width 23 height 17
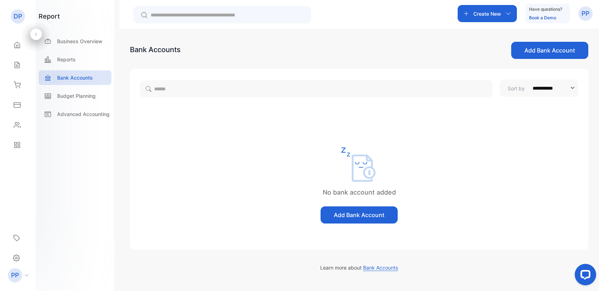
click at [236, 175] on div at bounding box center [359, 165] width 459 height 34
click at [73, 95] on p "Budget Planning" at bounding box center [76, 96] width 39 height 8
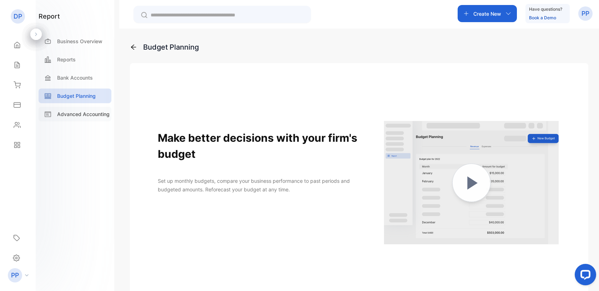
click at [75, 113] on p "Advanced Accounting" at bounding box center [83, 114] width 53 height 8
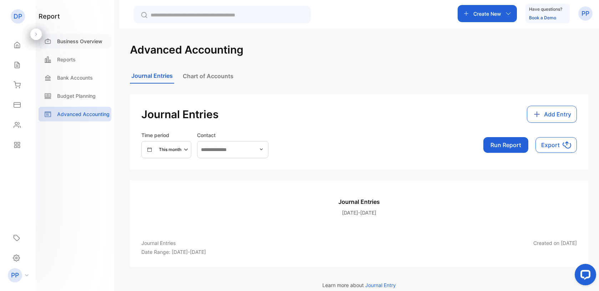
click at [63, 44] on p "Business Overview" at bounding box center [79, 42] width 45 height 8
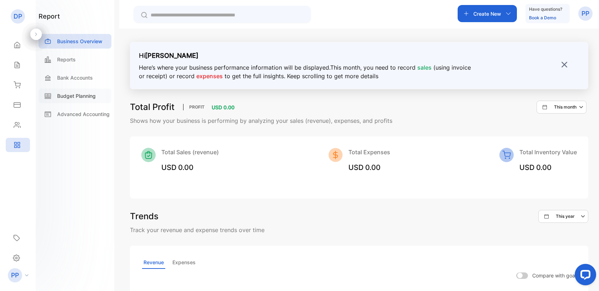
click at [61, 95] on p "Budget Planning" at bounding box center [76, 96] width 39 height 8
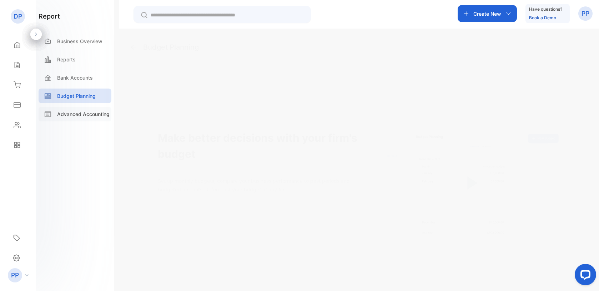
click at [67, 111] on p "Advanced Accounting" at bounding box center [83, 114] width 53 height 8
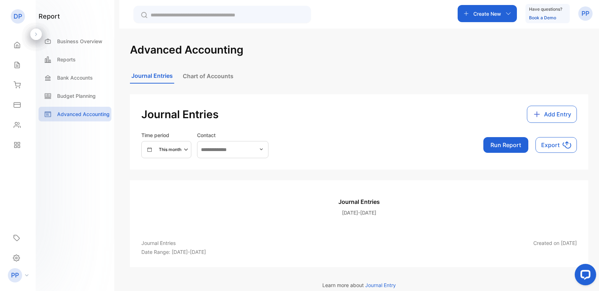
click at [332, 70] on div "Journal Entries Chart of Accounts" at bounding box center [359, 76] width 459 height 15
click at [18, 46] on icon at bounding box center [17, 45] width 5 height 6
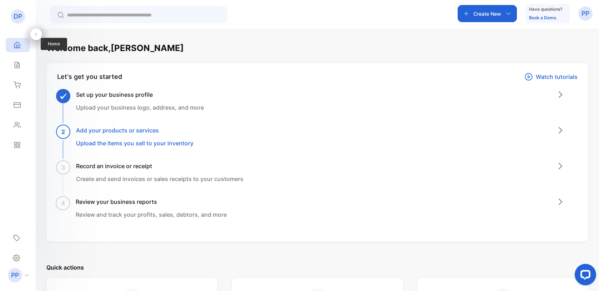
click at [18, 46] on icon at bounding box center [17, 45] width 5 height 6
click at [304, 17] on div "Create New Have questions? Book a Demo PP" at bounding box center [318, 14] width 564 height 29
click at [303, 46] on div "Welcome back, Parth" at bounding box center [317, 48] width 542 height 13
click at [581, 14] on div "PP" at bounding box center [586, 13] width 14 height 14
click at [16, 260] on icon at bounding box center [16, 258] width 7 height 8
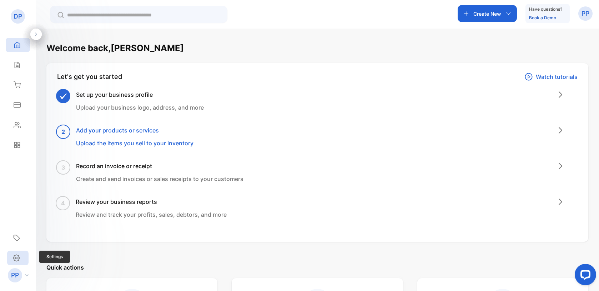
click at [17, 259] on icon at bounding box center [16, 258] width 7 height 8
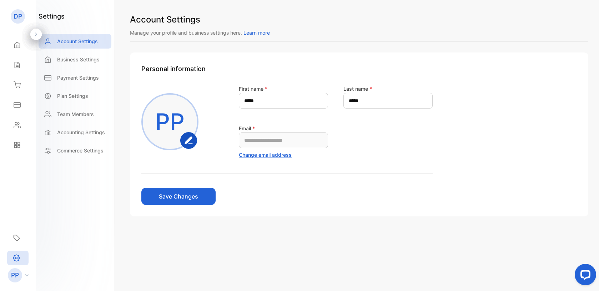
click at [226, 92] on div "**********" at bounding box center [287, 121] width 292 height 75
click at [81, 113] on p "Team Members" at bounding box center [75, 114] width 37 height 8
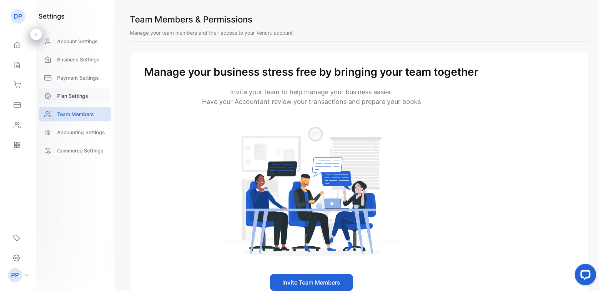
click at [74, 94] on p "Plan Settings" at bounding box center [72, 96] width 31 height 8
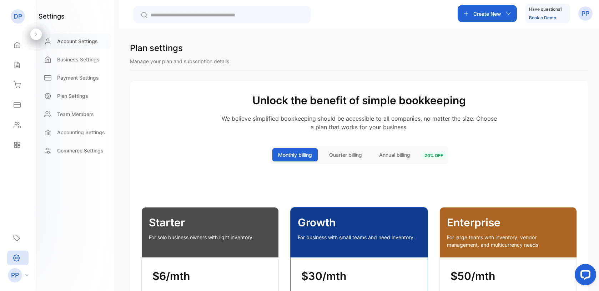
click at [63, 45] on p "Account Settings" at bounding box center [77, 42] width 41 height 8
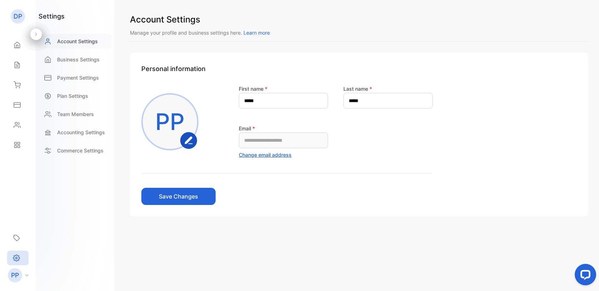
click at [63, 45] on p "Account Settings" at bounding box center [77, 42] width 41 height 8
click at [71, 133] on p "Accounting Settings" at bounding box center [81, 133] width 48 height 8
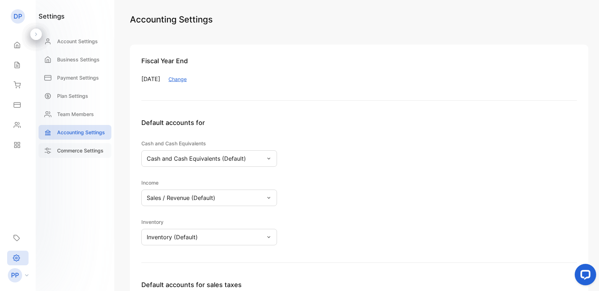
click at [80, 148] on p "Commerce Settings" at bounding box center [80, 151] width 46 height 8
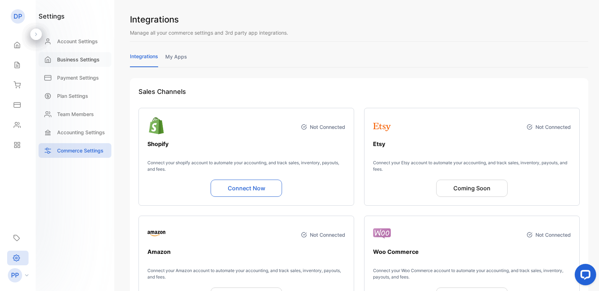
click at [74, 60] on p "Business Settings" at bounding box center [78, 60] width 43 height 8
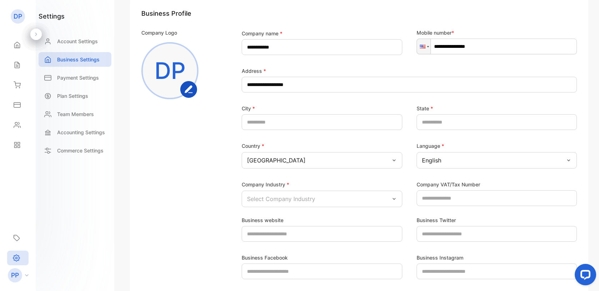
scroll to position [114, 0]
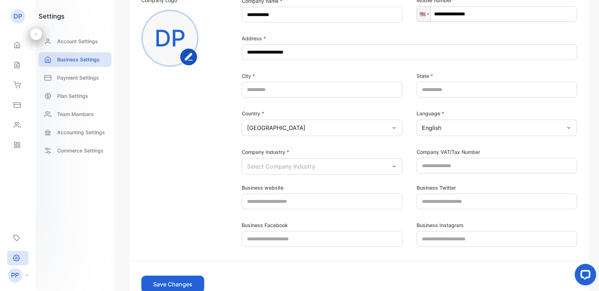
click at [196, 183] on div "Business website Business Twitter Business Facebook Business Instagram" at bounding box center [359, 211] width 436 height 72
click at [123, 176] on div "**********" at bounding box center [359, 145] width 480 height 291
click at [122, 160] on div "**********" at bounding box center [359, 145] width 480 height 291
click at [127, 184] on div "**********" at bounding box center [359, 145] width 480 height 291
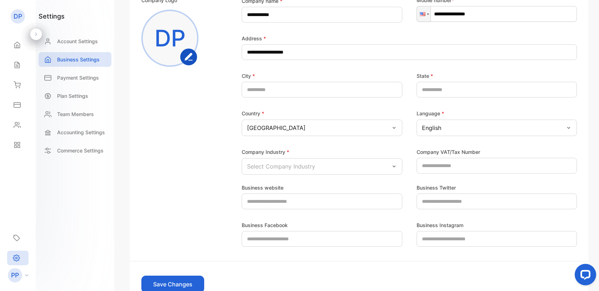
click at [230, 145] on div "**********" at bounding box center [399, 85] width 356 height 178
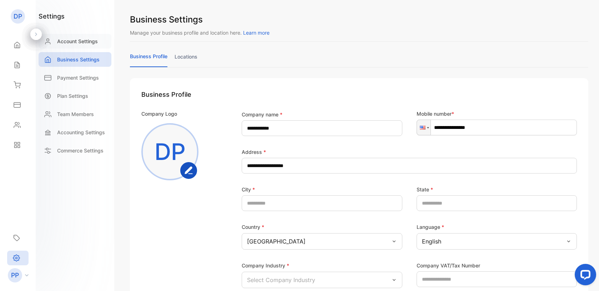
click at [75, 36] on div "Account Settings" at bounding box center [75, 41] width 73 height 15
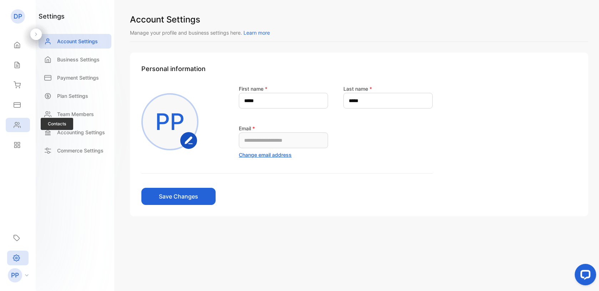
click at [19, 120] on div "Contacts" at bounding box center [18, 125] width 24 height 14
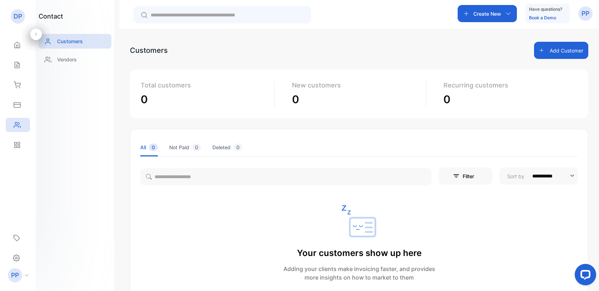
click at [587, 18] on p "PP" at bounding box center [586, 13] width 8 height 9
click at [16, 20] on p "DP" at bounding box center [18, 16] width 9 height 9
click at [18, 16] on p "DP" at bounding box center [18, 16] width 9 height 9
click at [21, 256] on div "Settings" at bounding box center [17, 258] width 21 height 15
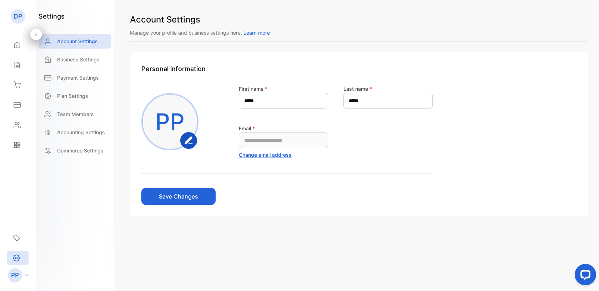
click at [28, 271] on div "PP" at bounding box center [19, 275] width 31 height 14
click at [21, 188] on aside "DP DPM Products Home Home Sales Sales Inventory Inventory Expenses Expenses Con…" at bounding box center [18, 145] width 36 height 291
click at [21, 45] on div "Home" at bounding box center [18, 45] width 24 height 14
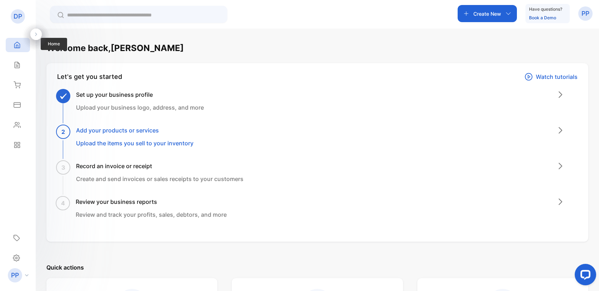
click at [21, 45] on div "Home" at bounding box center [18, 45] width 24 height 14
click at [508, 15] on icon "button" at bounding box center [509, 14] width 6 height 6
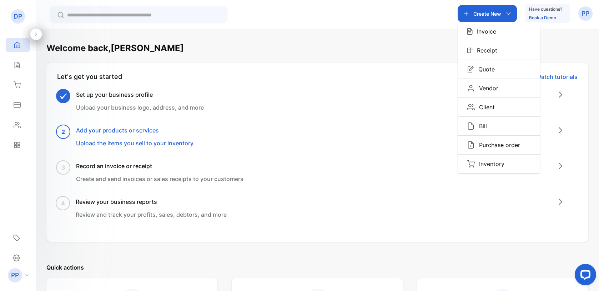
click at [508, 15] on icon "button" at bounding box center [509, 14] width 6 height 6
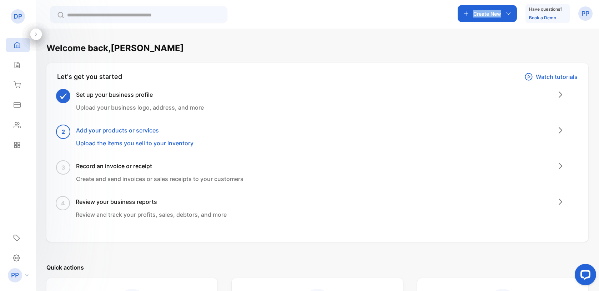
click at [413, 22] on div "Create New Have questions? Book a Demo PP" at bounding box center [318, 14] width 564 height 29
click at [448, 16] on div "Create New Have questions? Book a Demo PP" at bounding box center [318, 14] width 564 height 29
click at [581, 11] on div "PP" at bounding box center [586, 13] width 14 height 14
click at [540, 61] on img at bounding box center [538, 58] width 8 height 8
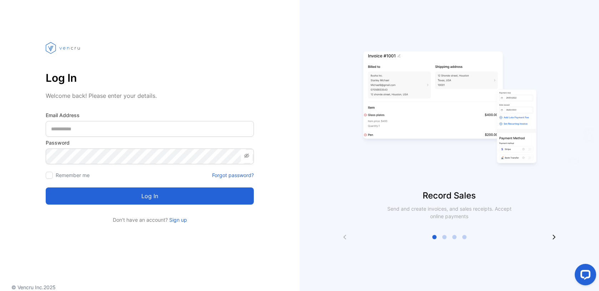
click at [228, 177] on link "Forgot password?" at bounding box center [233, 175] width 42 height 8
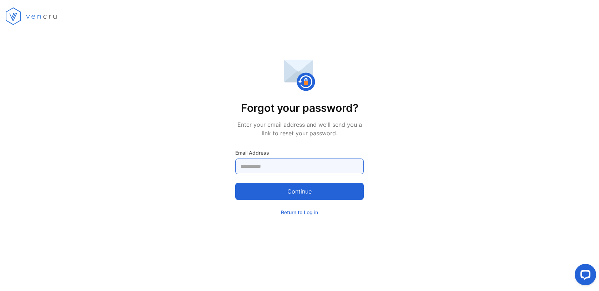
click at [284, 165] on Address-inputemail "email" at bounding box center [299, 167] width 129 height 16
type Address-inputemail "**********"
click at [276, 195] on button "Continue" at bounding box center [299, 191] width 129 height 17
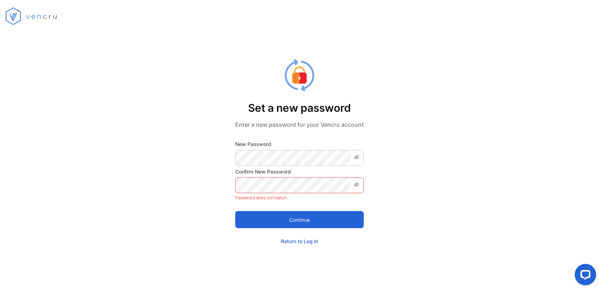
click at [358, 159] on icon at bounding box center [356, 157] width 5 height 4
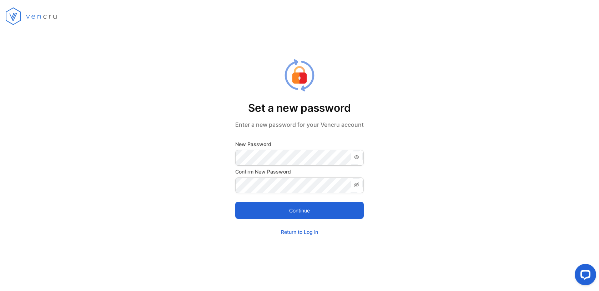
click at [333, 207] on button "Continue" at bounding box center [299, 210] width 129 height 17
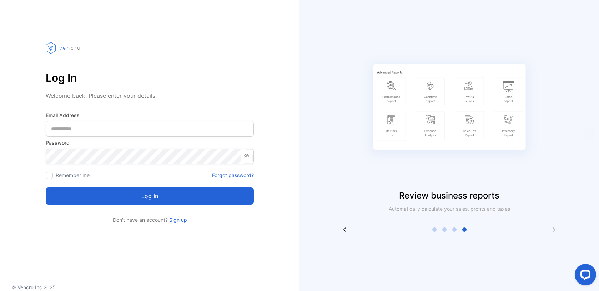
click at [46, 137] on div at bounding box center [46, 137] width 0 height 0
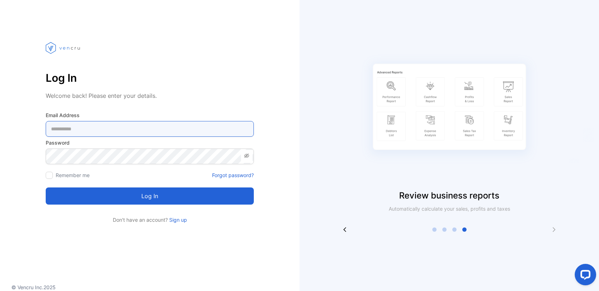
type Address-inputemail "**********"
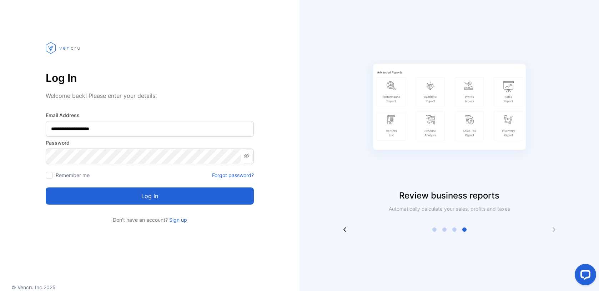
click at [248, 102] on section "**********" at bounding box center [150, 146] width 208 height 154
click at [161, 192] on button "Log in" at bounding box center [150, 196] width 208 height 17
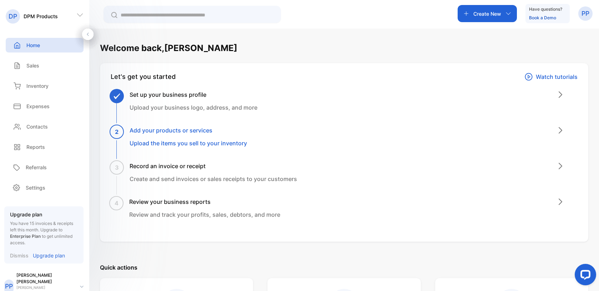
click at [78, 16] on icon at bounding box center [79, 14] width 7 height 7
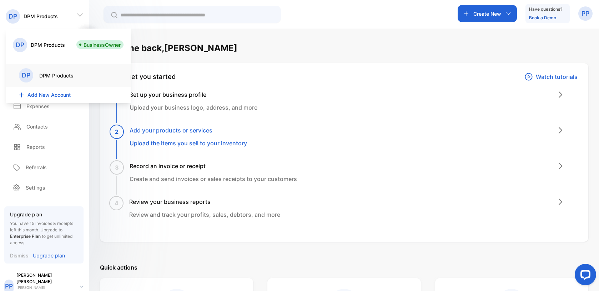
click at [78, 16] on icon at bounding box center [79, 14] width 7 height 7
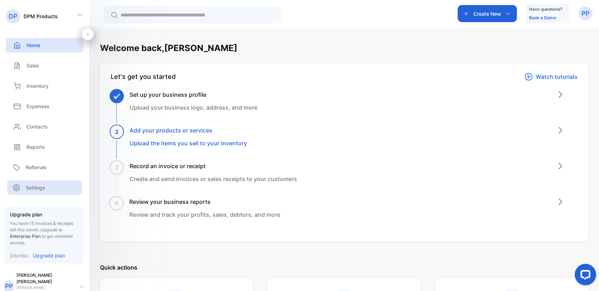
scroll to position [4, 0]
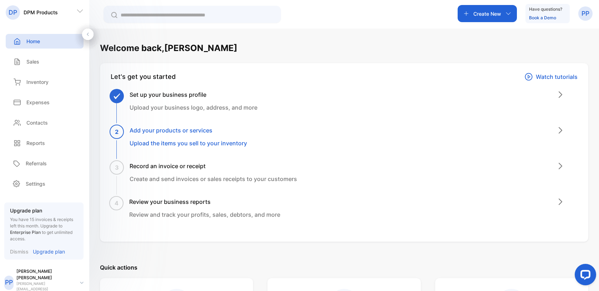
click at [19, 251] on p "Dismiss" at bounding box center [19, 252] width 19 height 8
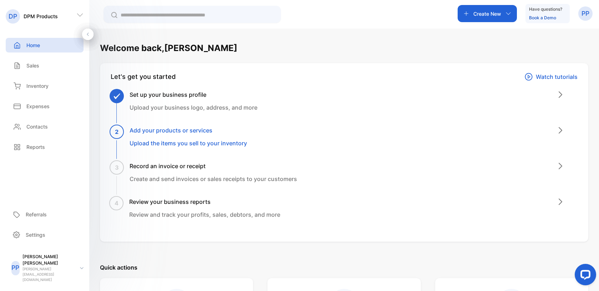
scroll to position [0, 0]
